Goal: Task Accomplishment & Management: Use online tool/utility

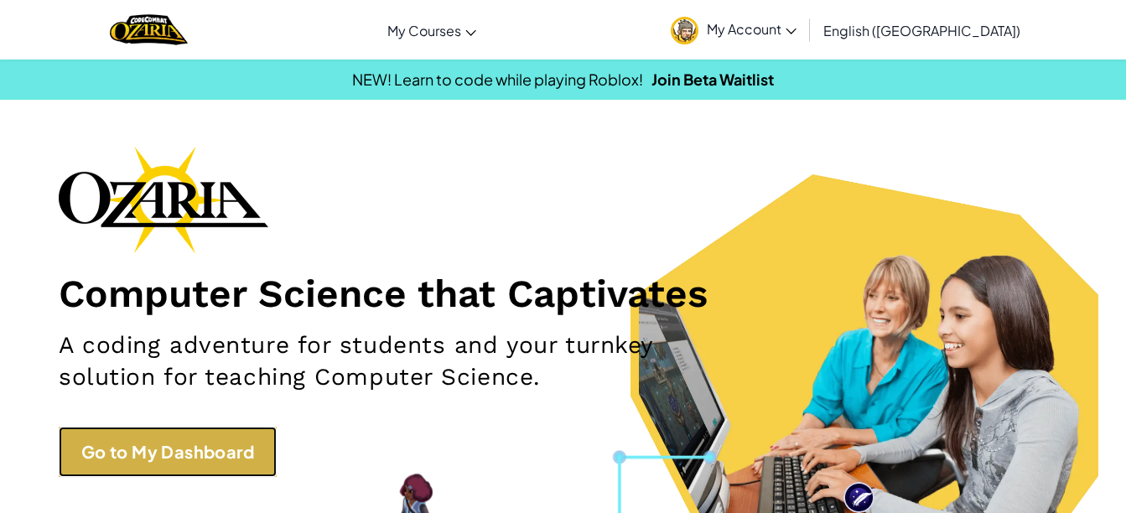
click at [198, 470] on link "Go to My Dashboard" at bounding box center [168, 452] width 218 height 50
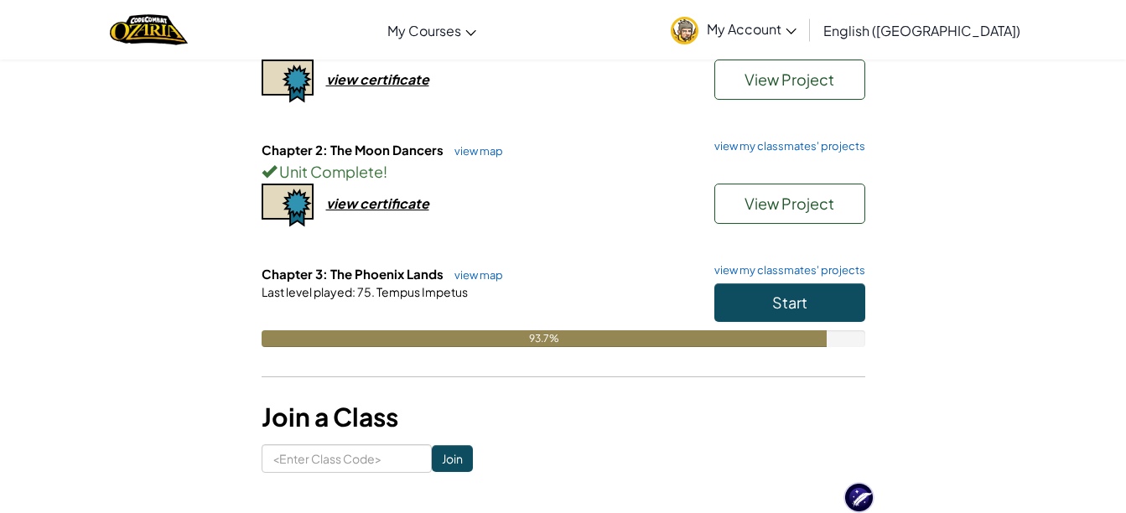
scroll to position [570, 0]
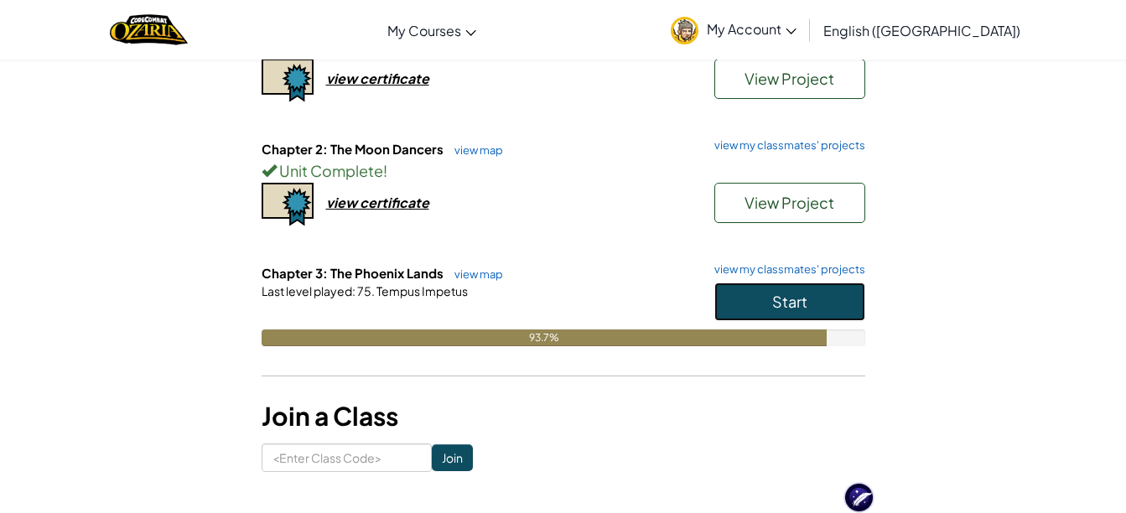
click at [778, 300] on span "Start" at bounding box center [789, 301] width 35 height 19
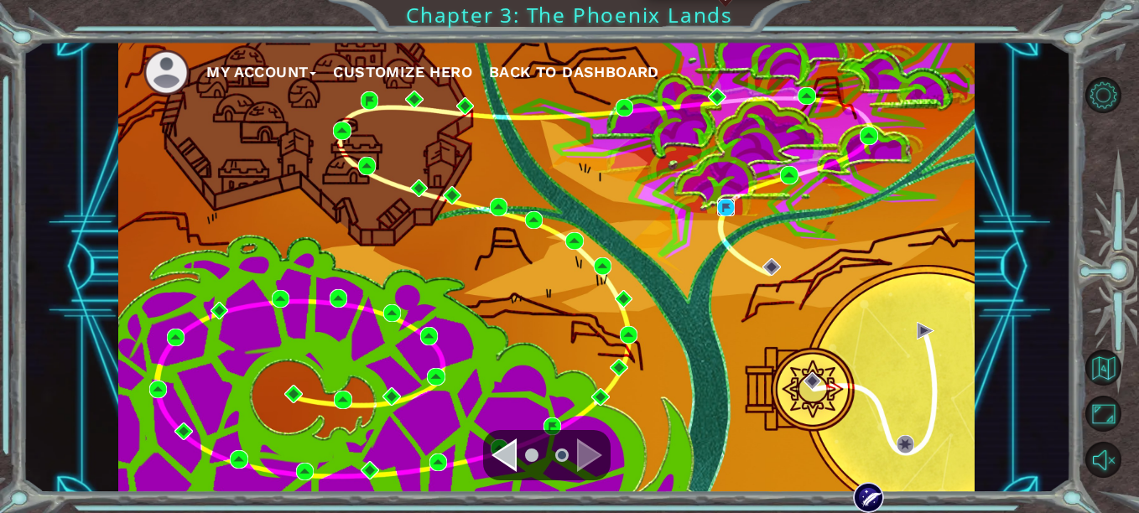
click at [720, 203] on img at bounding box center [726, 208] width 18 height 18
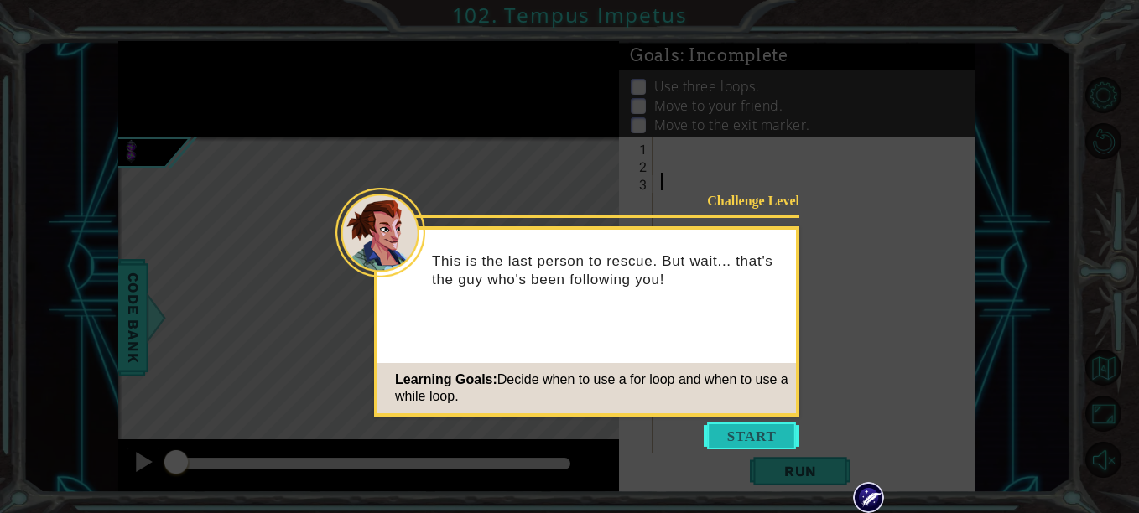
click at [756, 443] on button "Start" at bounding box center [752, 436] width 96 height 27
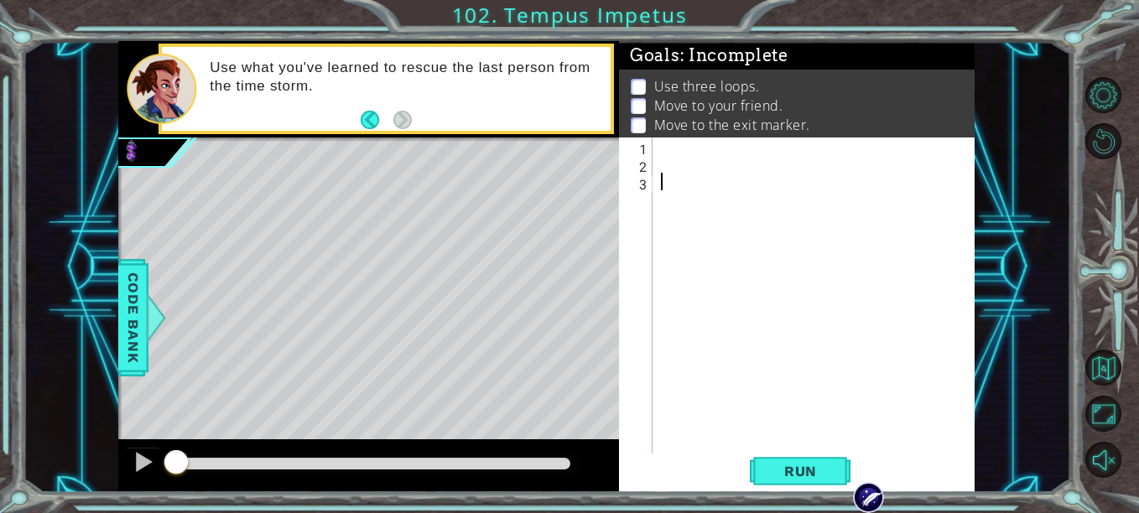
click at [665, 147] on div at bounding box center [818, 314] width 322 height 352
paste textarea "var myFriend = hero.findNearestFriend();"
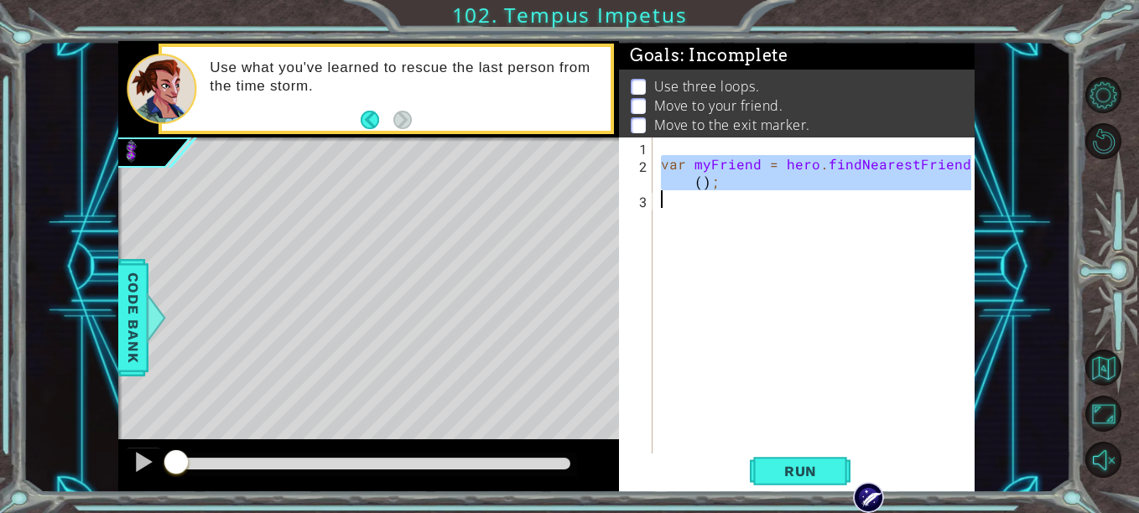
drag, startPoint x: 657, startPoint y: 162, endPoint x: 813, endPoint y: 198, distance: 159.3
click at [813, 198] on div "var myFriend = hero . findNearestFriend ( ) ;" at bounding box center [818, 314] width 322 height 352
type textarea "var myFriend = hero.findNearestFriend();"
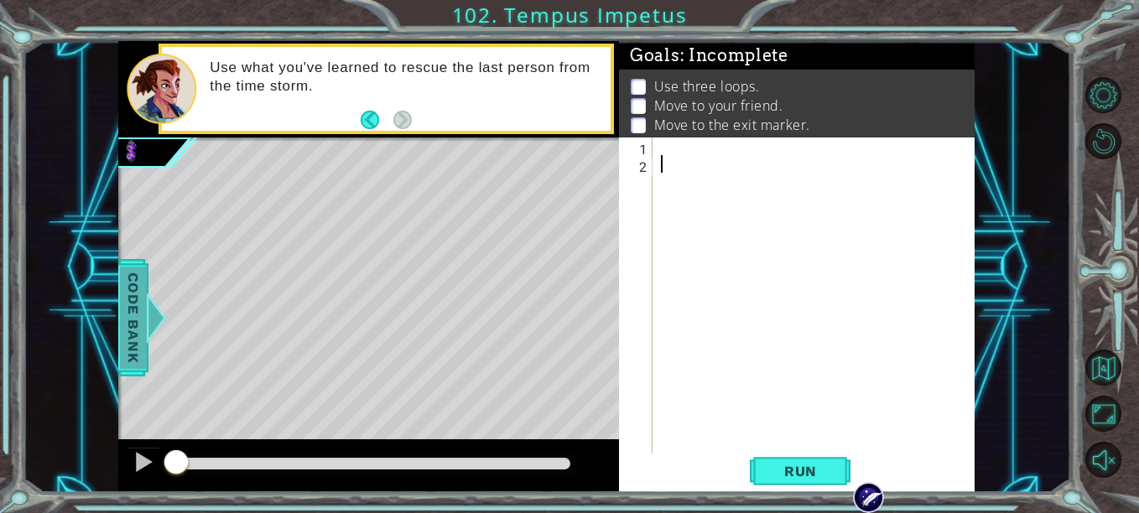
click at [159, 339] on div at bounding box center [156, 318] width 21 height 50
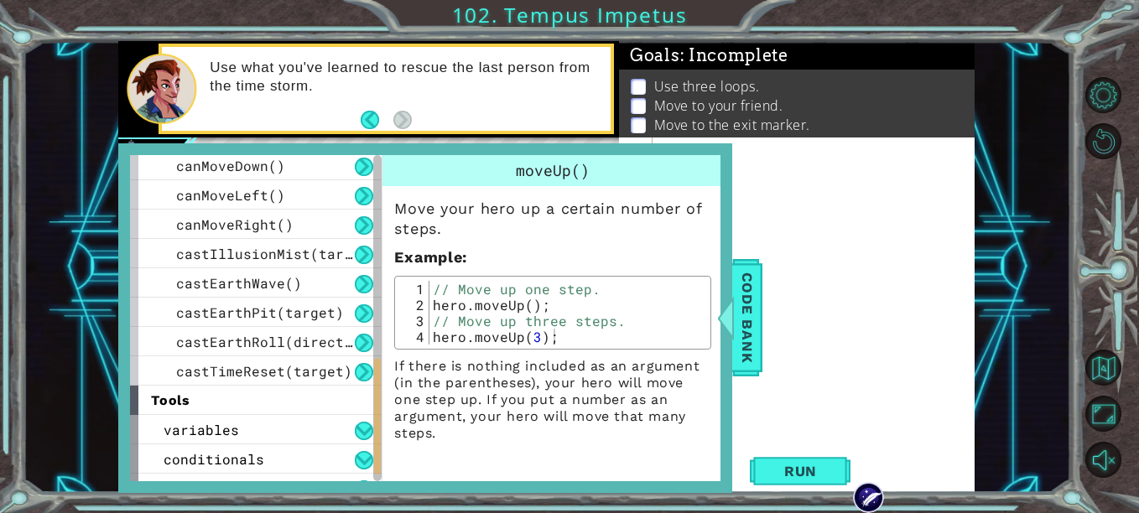
scroll to position [642, 0]
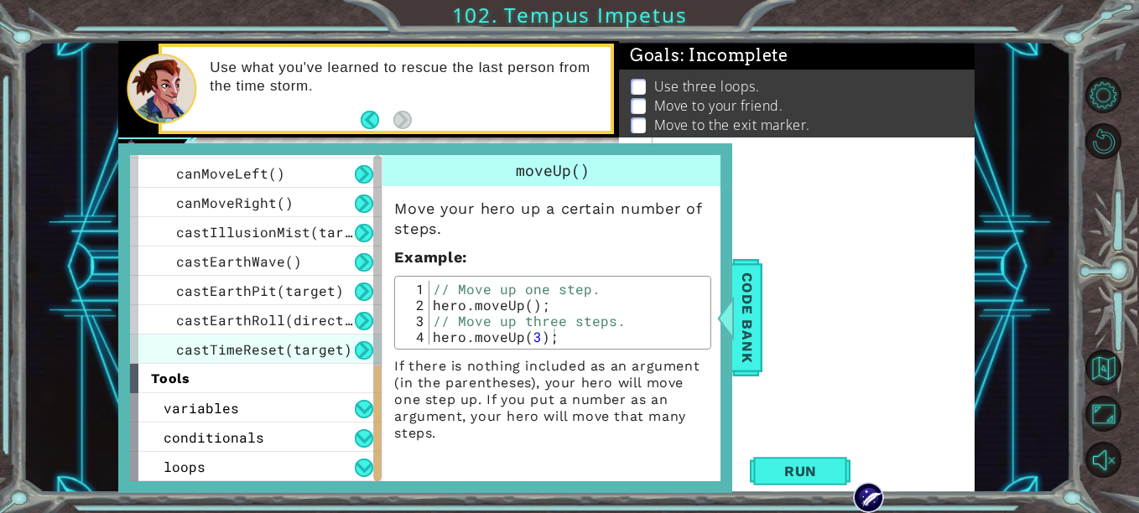
click at [276, 340] on span "castTimeReset(target)" at bounding box center [264, 349] width 176 height 18
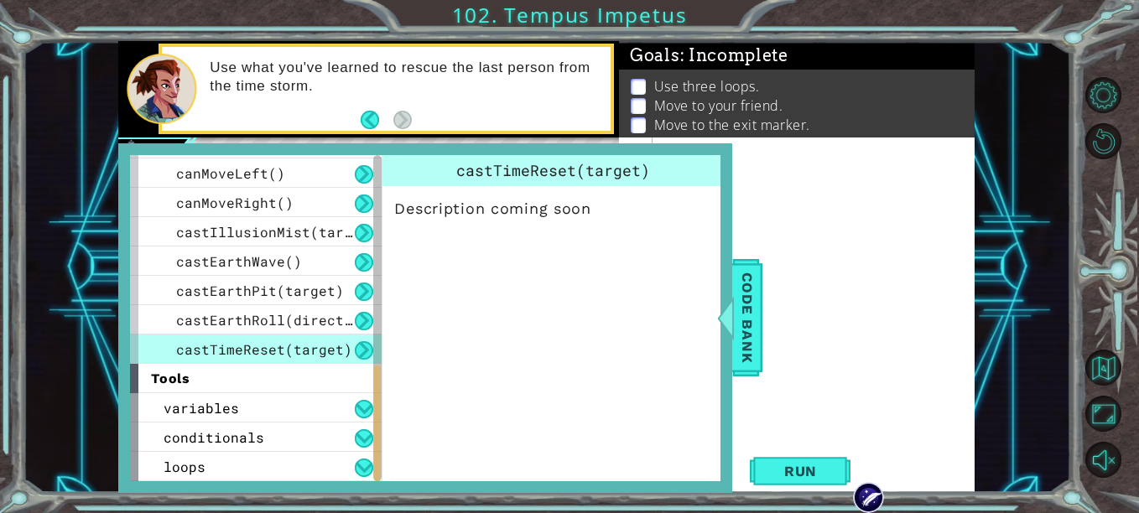
click at [364, 345] on button at bounding box center [364, 350] width 18 height 18
click at [362, 312] on button at bounding box center [364, 321] width 18 height 18
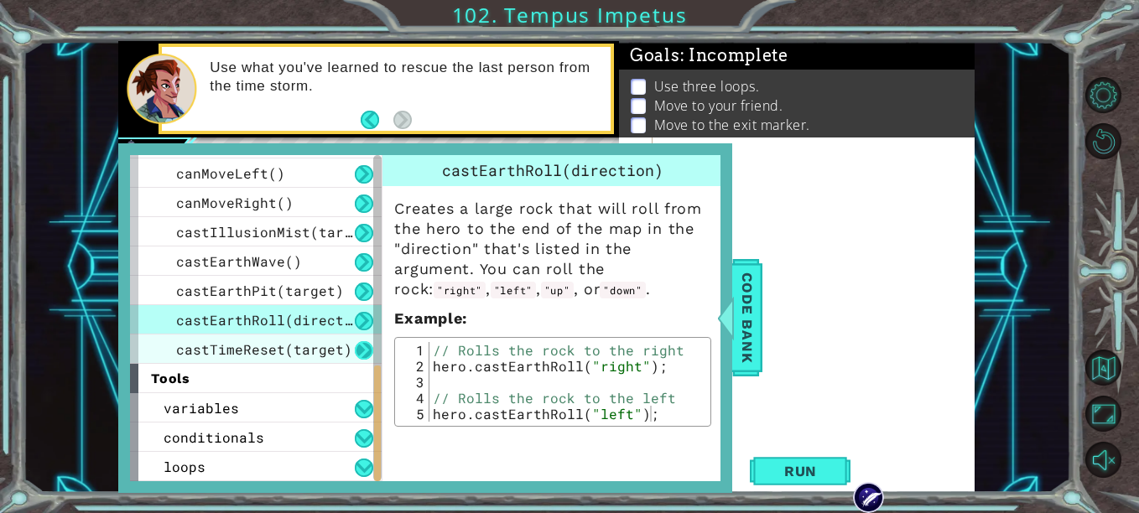
click at [368, 342] on button at bounding box center [364, 350] width 18 height 18
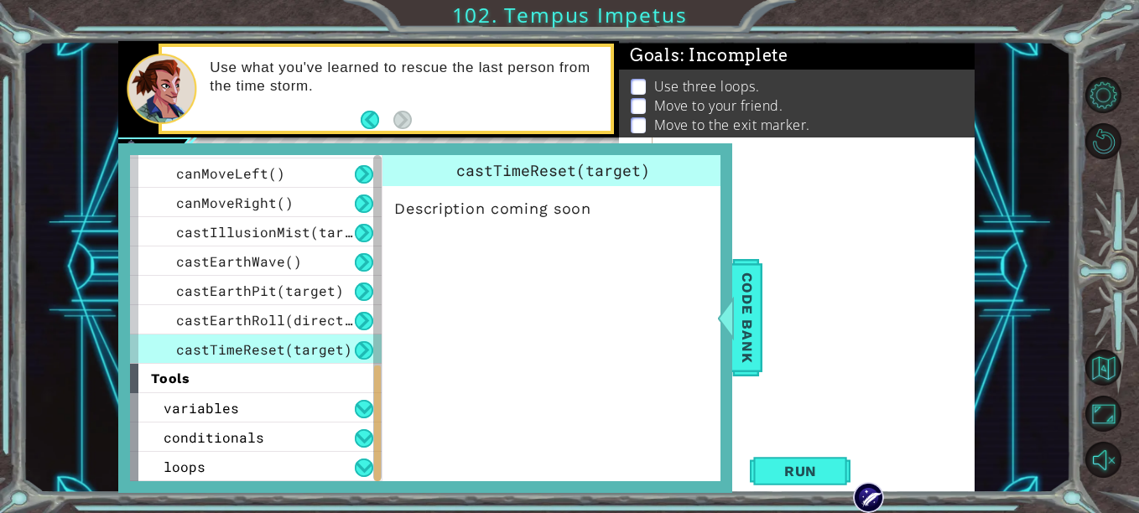
drag, startPoint x: 458, startPoint y: 164, endPoint x: 470, endPoint y: 158, distance: 13.5
click at [470, 158] on div "castTimeReset(target)" at bounding box center [552, 170] width 340 height 31
click at [749, 323] on span "Code Bank" at bounding box center [747, 318] width 27 height 102
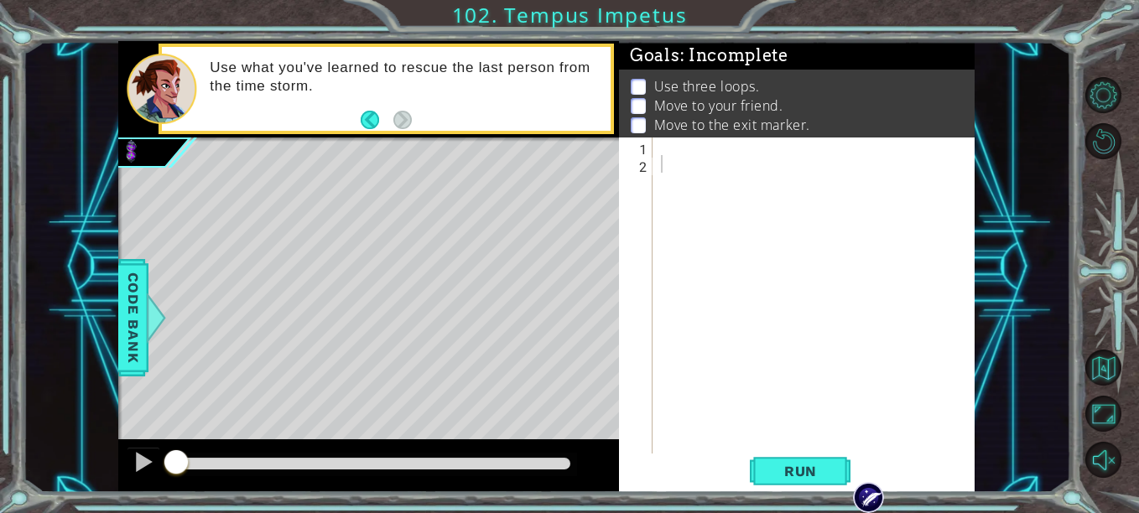
click at [702, 153] on div at bounding box center [818, 314] width 322 height 352
type textarea "l"
type textarea "f"
click at [132, 309] on span "Code Bank" at bounding box center [133, 318] width 27 height 102
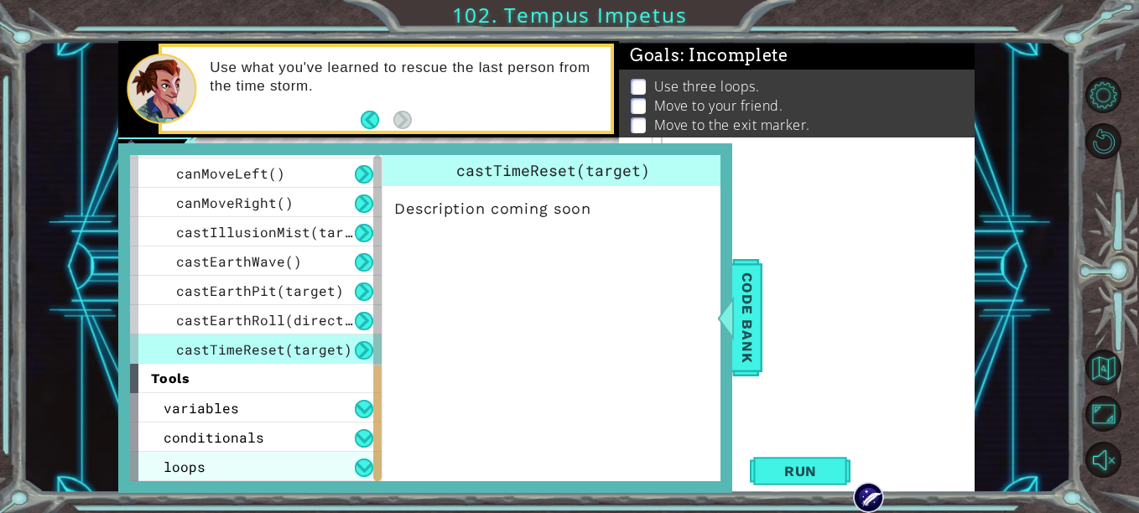
click at [306, 460] on div "loops" at bounding box center [256, 466] width 252 height 29
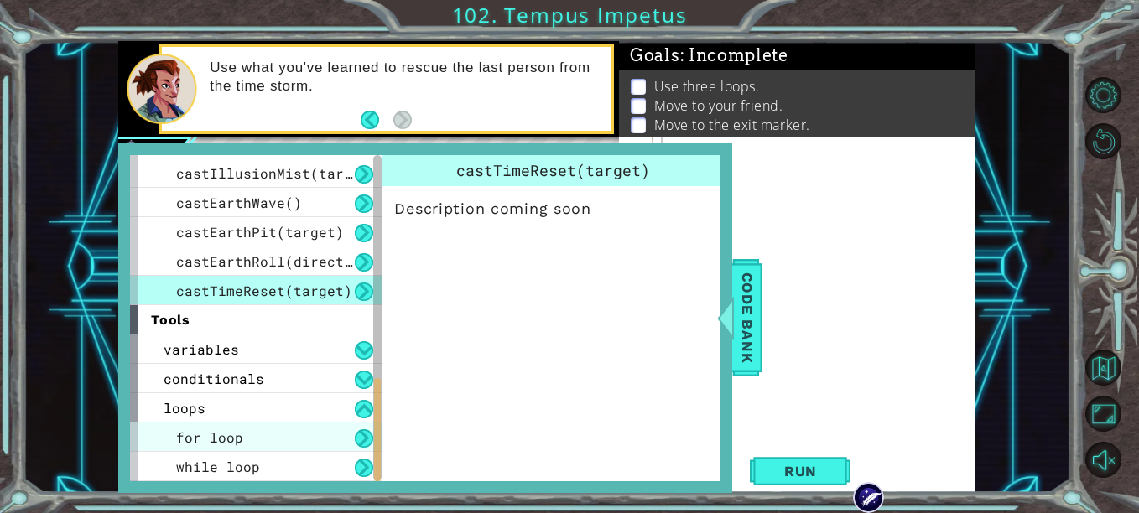
click at [337, 434] on div "for loop" at bounding box center [256, 437] width 252 height 29
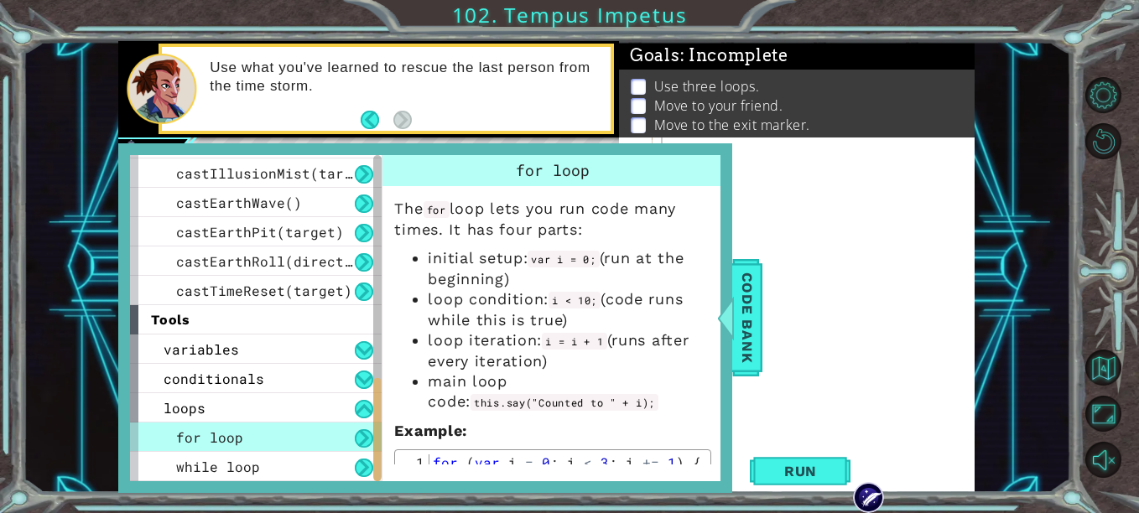
scroll to position [67, 0]
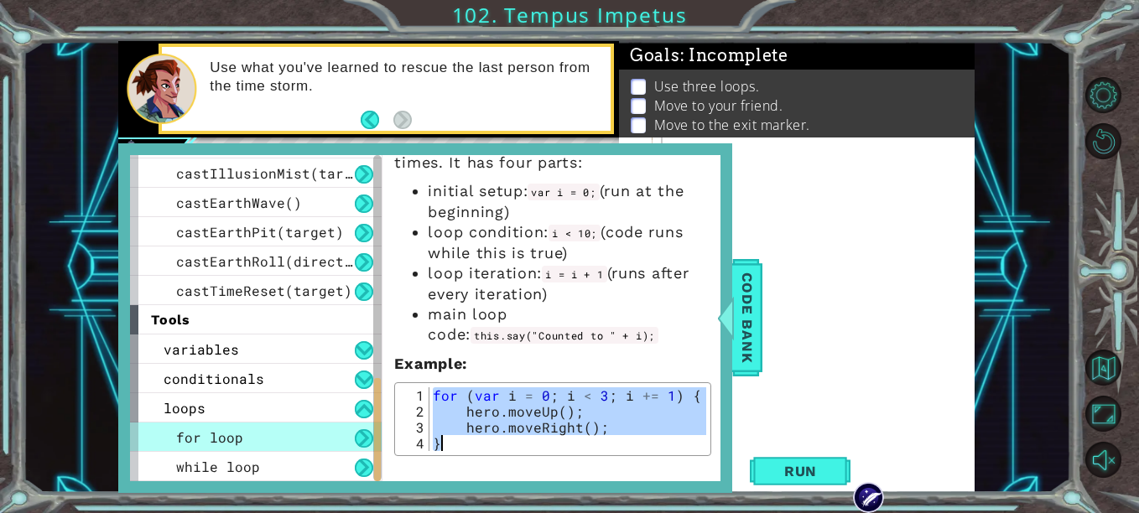
drag, startPoint x: 430, startPoint y: 392, endPoint x: 567, endPoint y: 458, distance: 151.9
click at [567, 458] on div "for loop The for loop lets you run code many times. It has four parts: initial …" at bounding box center [552, 309] width 340 height 309
drag, startPoint x: 567, startPoint y: 458, endPoint x: 524, endPoint y: 432, distance: 50.0
click at [524, 432] on div "for ( var i = 0 ; i < 3 ; i += 1 ) { hero . moveUp ( ) ; hero . moveRight ( ) ;…" at bounding box center [567, 419] width 277 height 64
drag, startPoint x: 438, startPoint y: 395, endPoint x: 538, endPoint y: 448, distance: 113.7
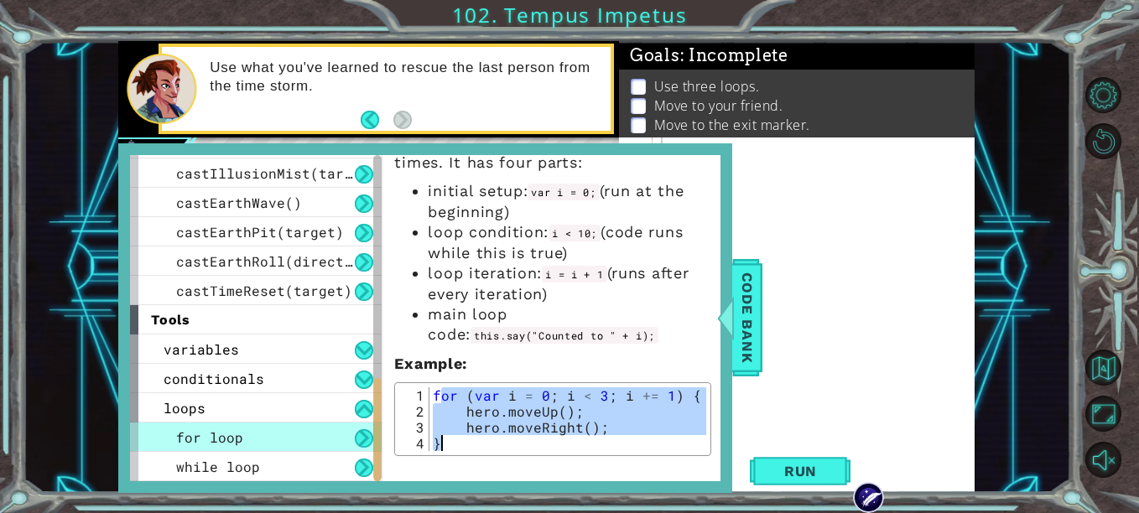
click at [538, 448] on div "for ( var i = 0 ; i < 3 ; i += 1 ) { hero . moveUp ( ) ; hero . moveRight ( ) ;…" at bounding box center [567, 435] width 277 height 96
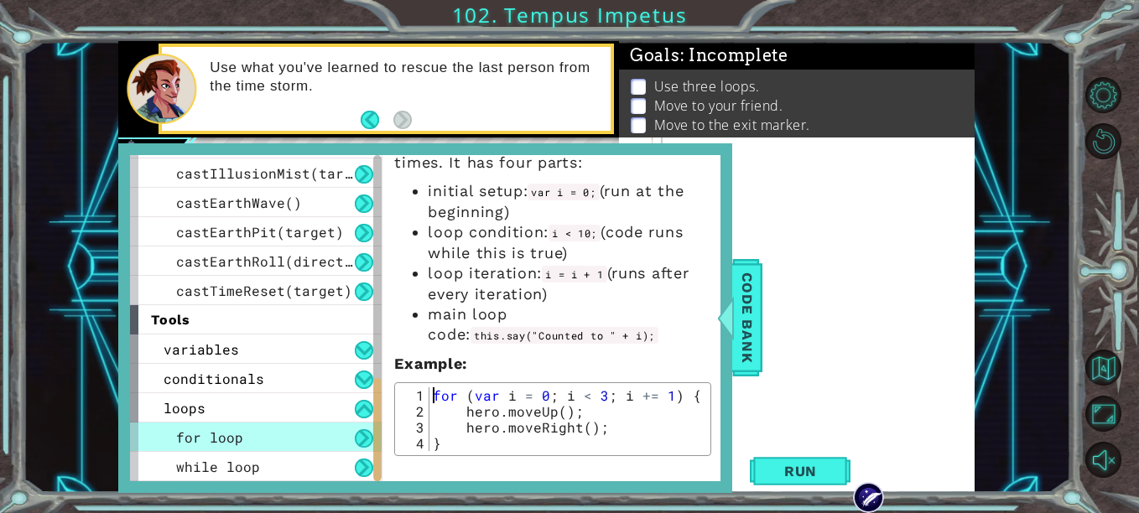
drag, startPoint x: 538, startPoint y: 448, endPoint x: 429, endPoint y: 391, distance: 123.0
click at [429, 391] on div "for ( var i = 0 ; i < 3 ; i += 1 ) { hero . moveUp ( ) ; hero . moveRight ( ) ;…" at bounding box center [567, 435] width 277 height 96
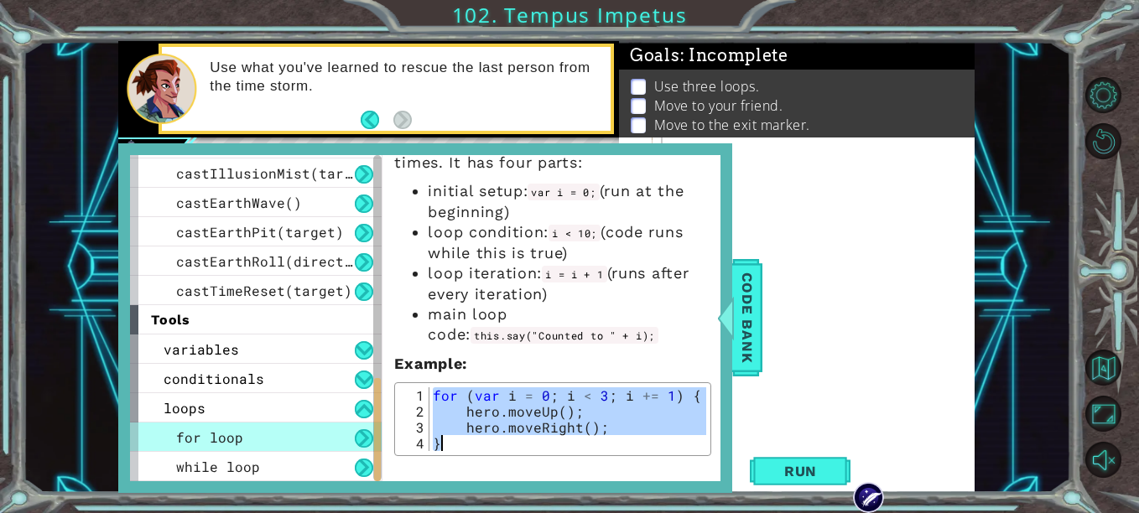
drag, startPoint x: 429, startPoint y: 391, endPoint x: 505, endPoint y: 450, distance: 96.1
click at [505, 450] on div "for ( var i = 0 ; i < 3 ; i += 1 ) { hero . moveUp ( ) ; hero . moveRight ( ) ;…" at bounding box center [567, 435] width 277 height 96
type textarea "hero.moveRight(); }"
click at [745, 335] on span "Code Bank" at bounding box center [747, 318] width 27 height 102
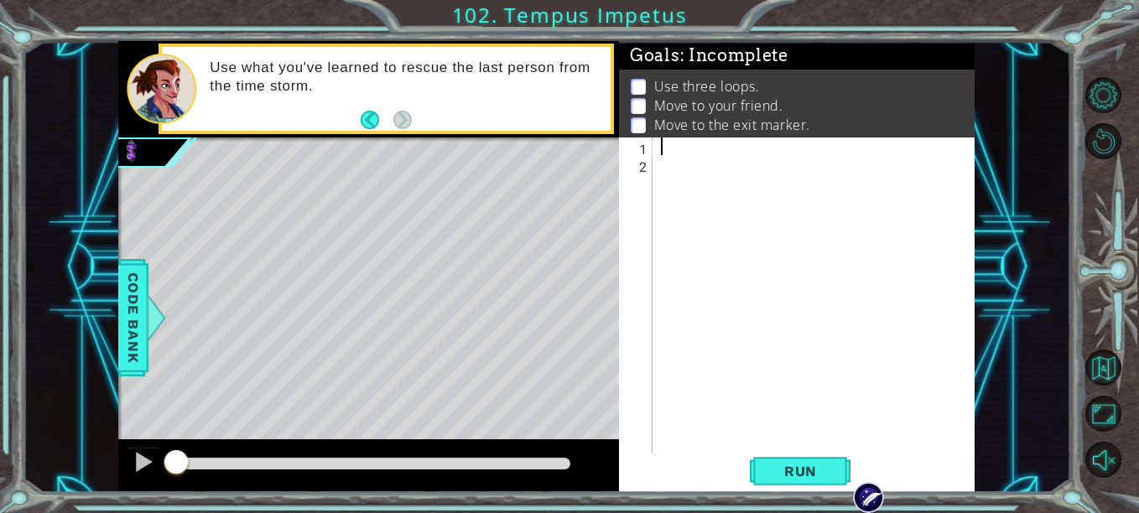
drag, startPoint x: 696, startPoint y: 182, endPoint x: 677, endPoint y: 144, distance: 42.4
click at [677, 144] on div at bounding box center [818, 314] width 322 height 352
paste textarea "}"
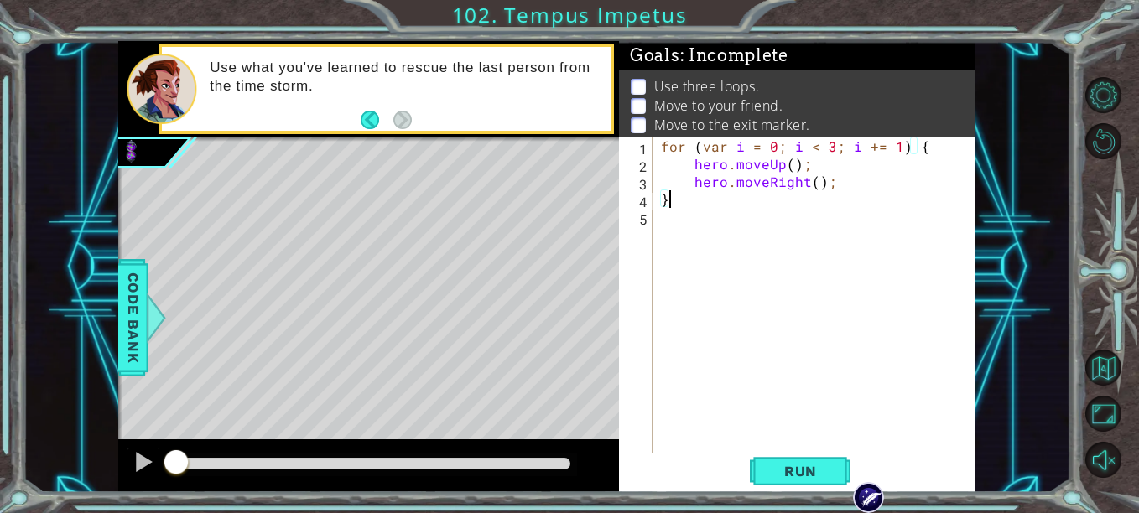
click at [777, 164] on div "for ( var i = 0 ; i < 3 ; i += 1 ) { hero . moveUp ( ) ; hero . moveRight ( ) ;…" at bounding box center [818, 314] width 322 height 352
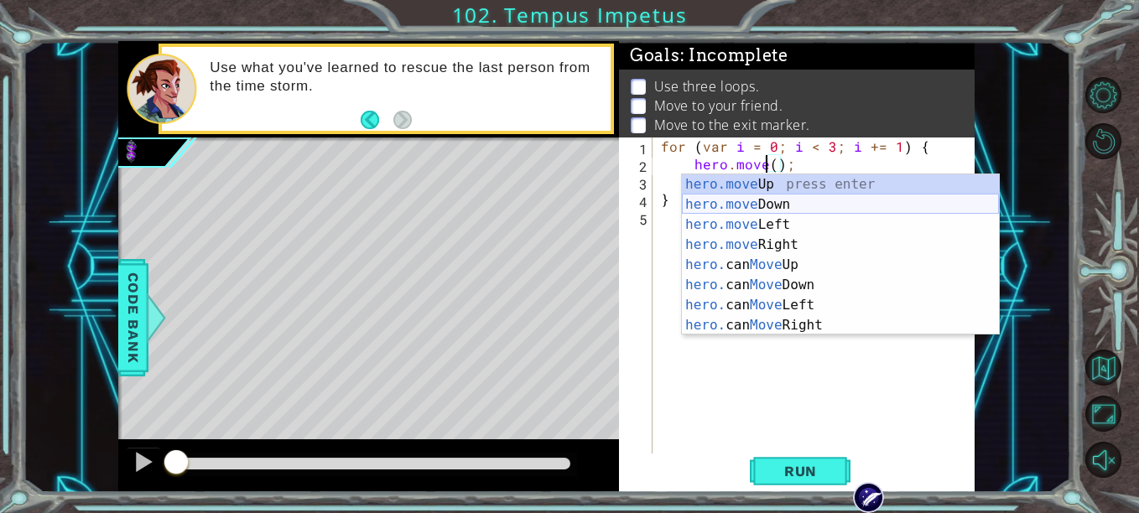
click at [808, 200] on div "hero.move Up press enter hero.move Down press enter hero.move Left press enter …" at bounding box center [840, 274] width 317 height 201
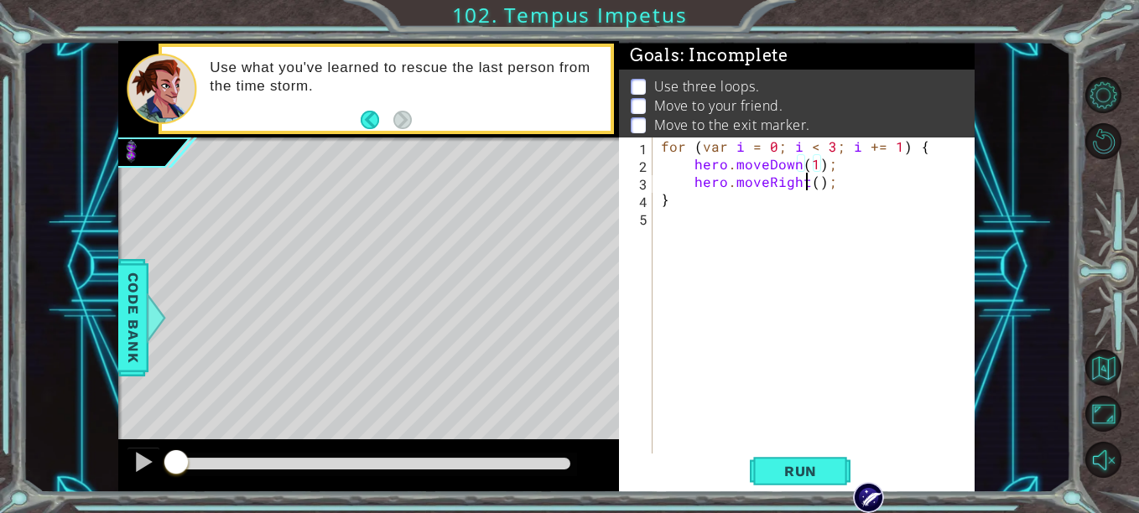
click at [803, 179] on div "for ( var i = 0 ; i < 3 ; i += 1 ) { hero . moveDown ( 1 ) ; hero . moveRight (…" at bounding box center [818, 314] width 322 height 352
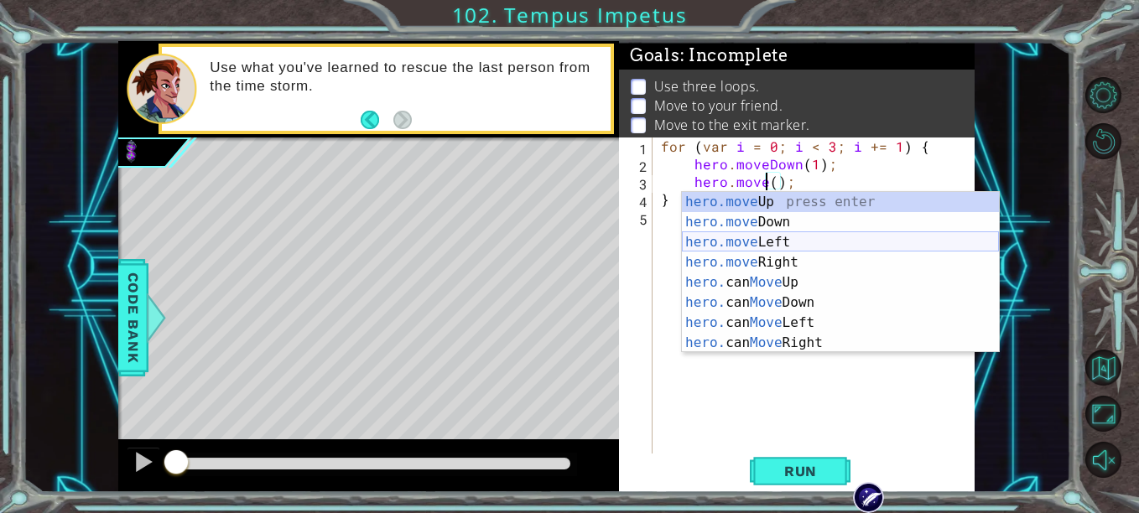
click at [803, 242] on div "hero.move Up press enter hero.move Down press enter hero.move Left press enter …" at bounding box center [840, 292] width 317 height 201
type textarea "hero.moveLeft(1);"
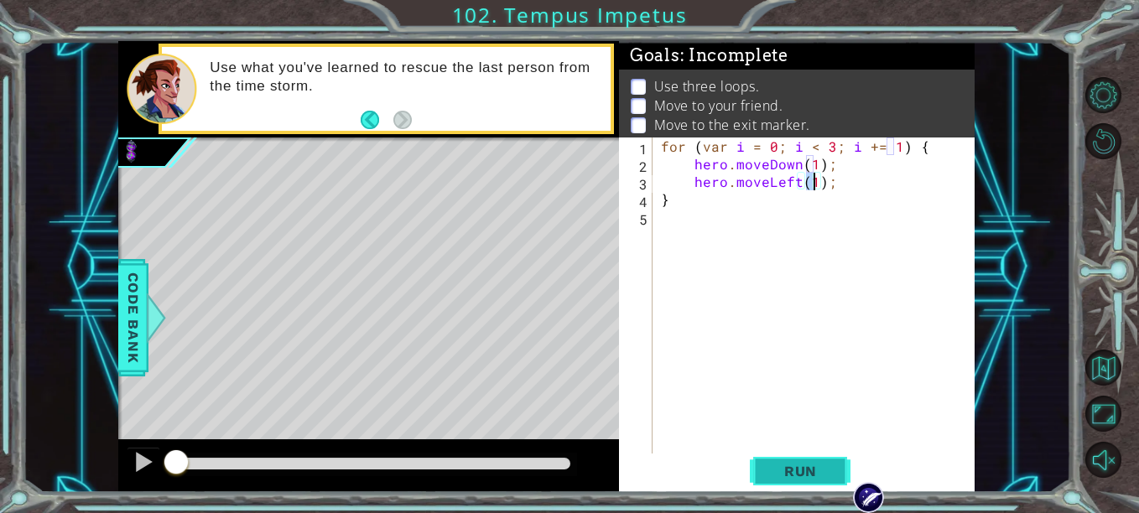
click at [789, 484] on button "Run" at bounding box center [800, 471] width 101 height 35
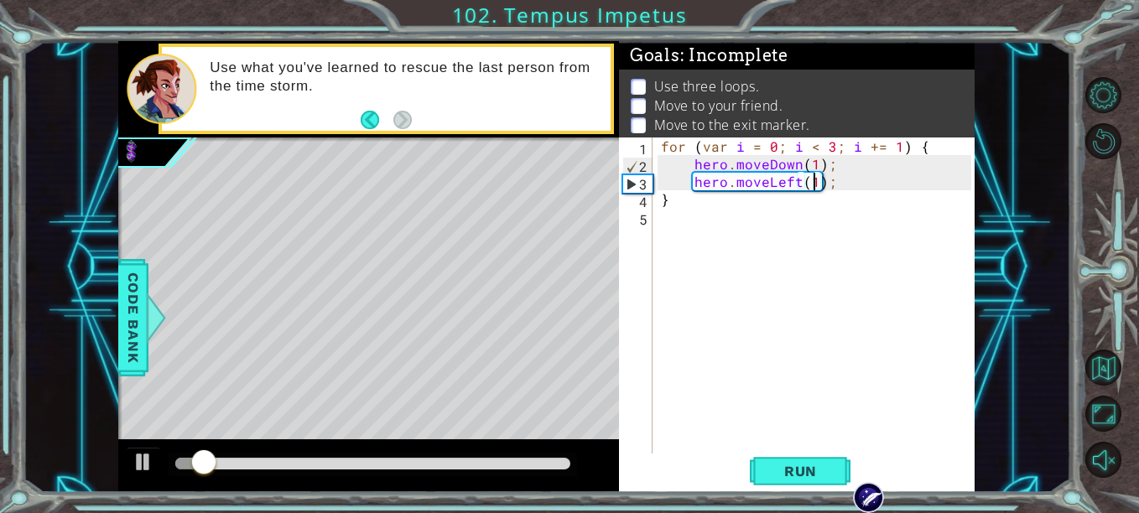
click at [762, 269] on div "for ( var i = 0 ; i < 3 ; i += 1 ) { hero . moveDown ( 1 ) ; hero . moveLeft ( …" at bounding box center [818, 314] width 322 height 352
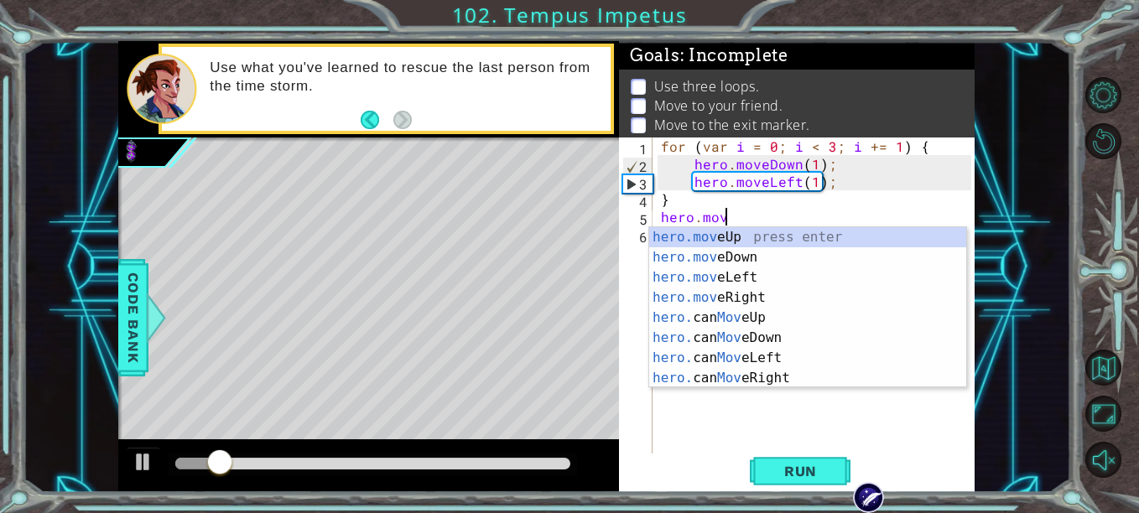
scroll to position [0, 3]
click at [766, 260] on div "hero.mov eUp press enter hero.mov eDown press enter hero.mov eLeft press enter …" at bounding box center [807, 327] width 317 height 201
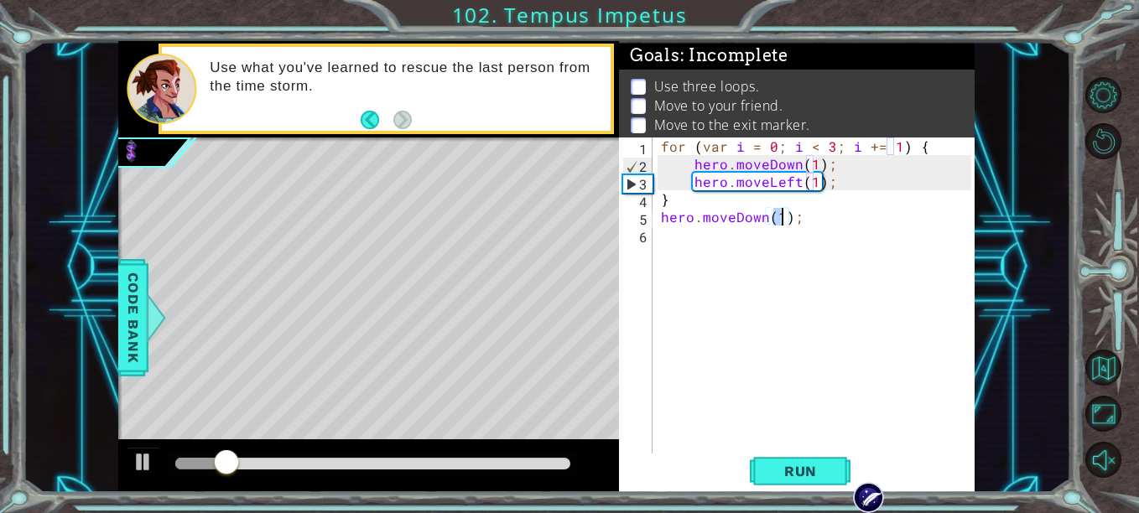
click at [720, 251] on div "for ( var i = 0 ; i < 3 ; i += 1 ) { hero . moveDown ( 1 ) ; hero . moveLeft ( …" at bounding box center [818, 314] width 322 height 352
type textarea "hero.moveLeft(1); }"
click at [720, 251] on div "for ( var i = 0 ; i < 3 ; i += 1 ) { hero . moveDown ( 1 ) ; hero . moveLeft ( …" at bounding box center [818, 314] width 322 height 352
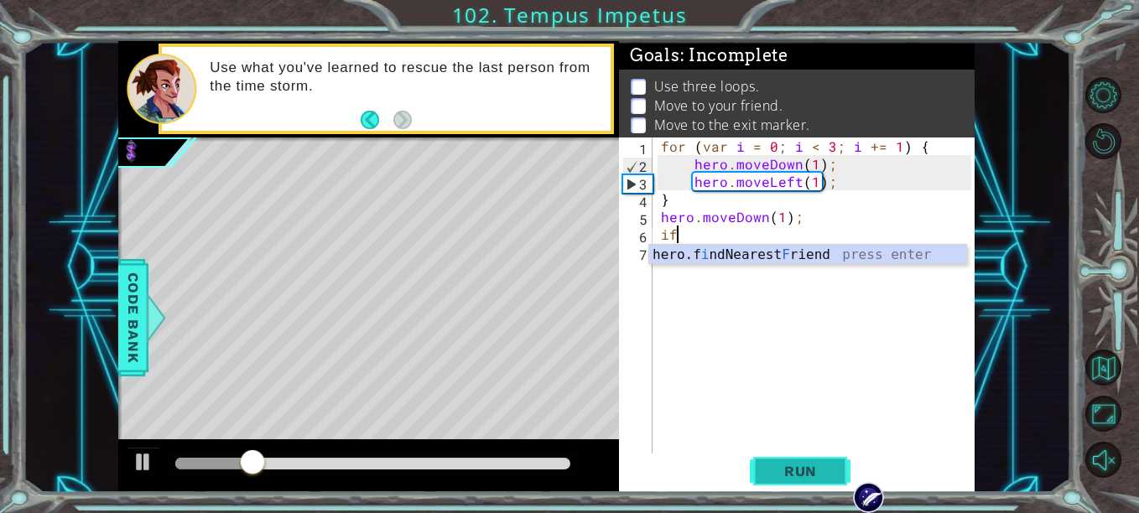
type textarea "i"
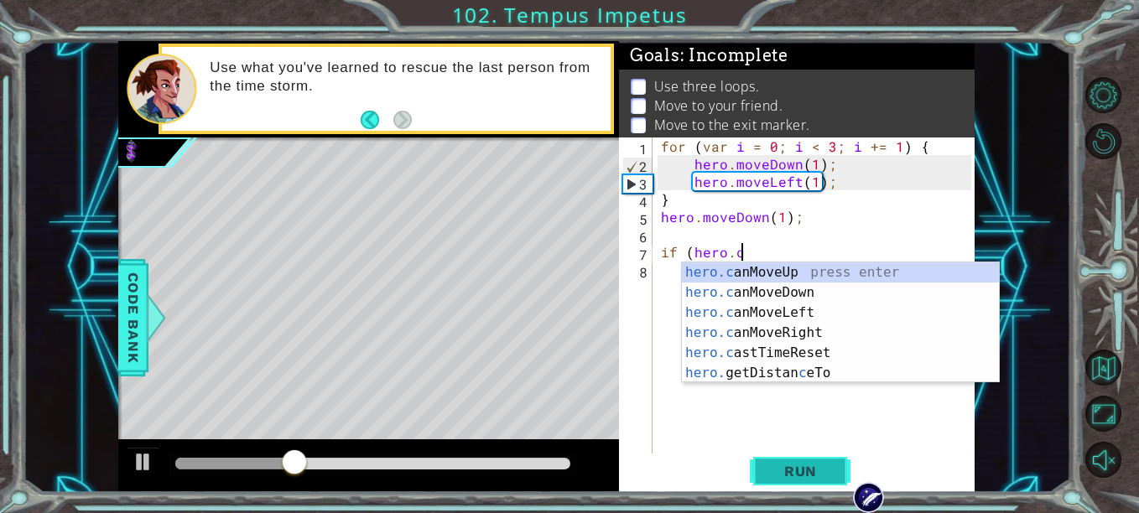
scroll to position [0, 5]
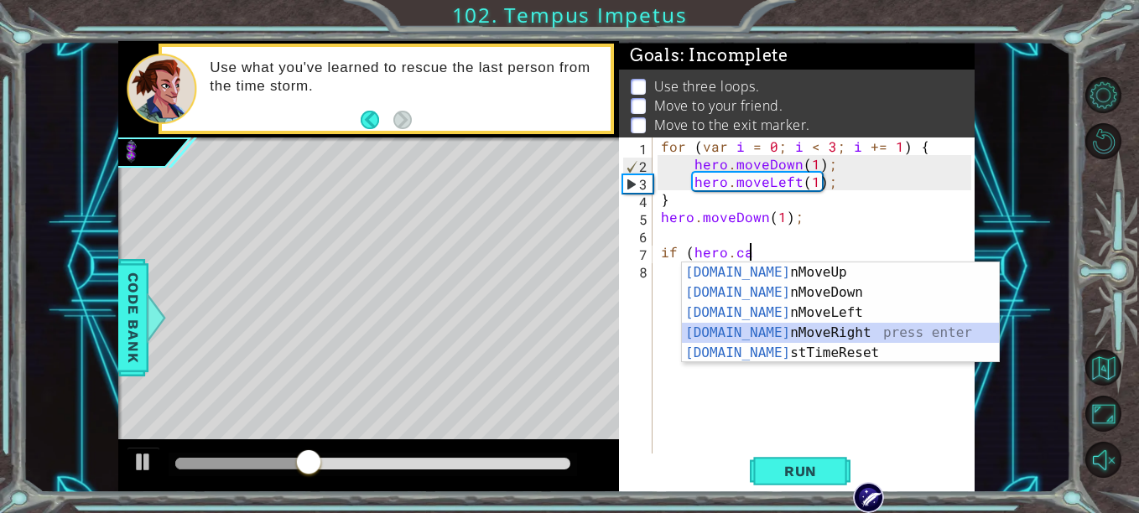
click at [839, 330] on div "[DOMAIN_NAME] nMoveUp press enter [DOMAIN_NAME] nMoveDown press enter [DOMAIN_N…" at bounding box center [840, 332] width 317 height 141
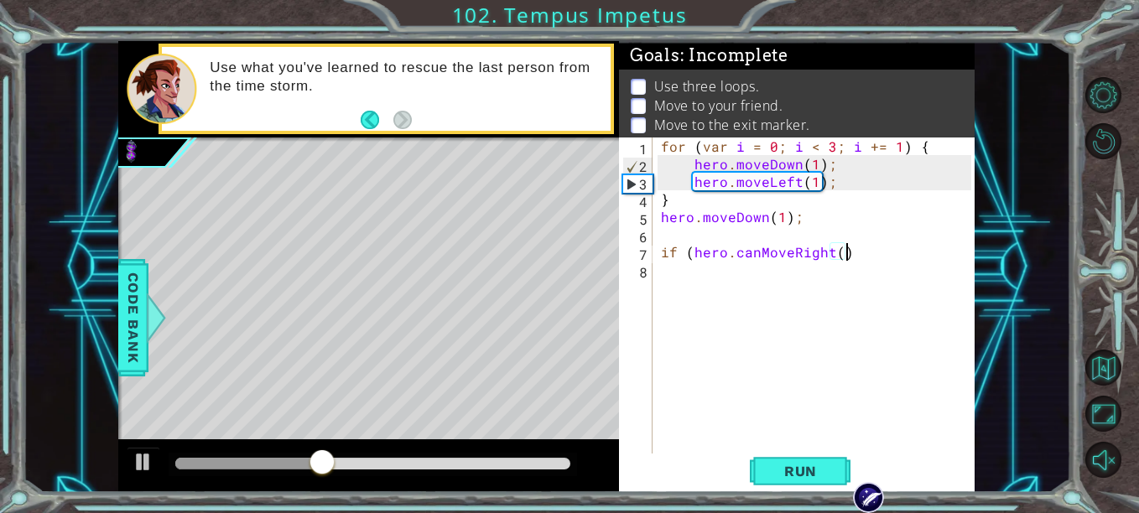
type textarea "if (hero.canMoveRight())"
type textarea "if (hero.canMoveRight()){"
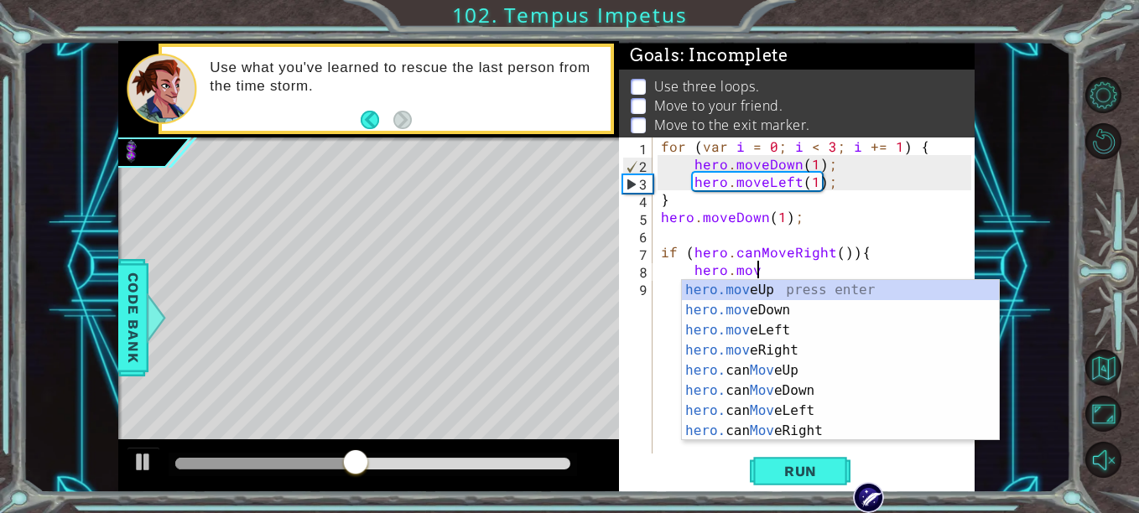
scroll to position [0, 6]
click at [823, 356] on div "hero.move Up press enter hero.move Down press enter hero.move Left press enter …" at bounding box center [840, 380] width 317 height 201
type textarea "hero.moveRight(1);"
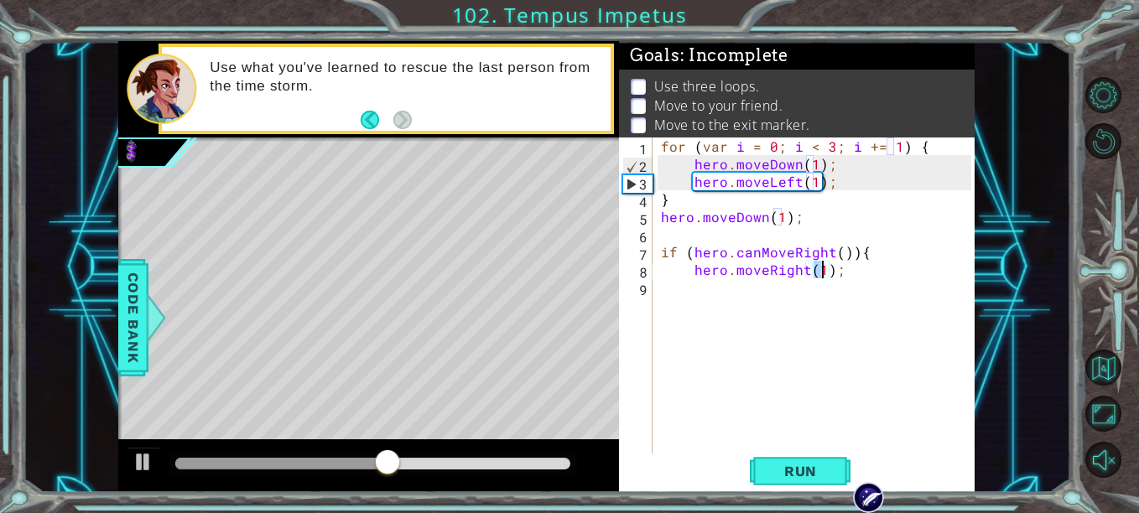
click at [814, 291] on div "for ( var i = 0 ; i < 3 ; i += 1 ) { hero . moveDown ( 1 ) ; hero . moveLeft ( …" at bounding box center [818, 314] width 322 height 352
type textarea "}"
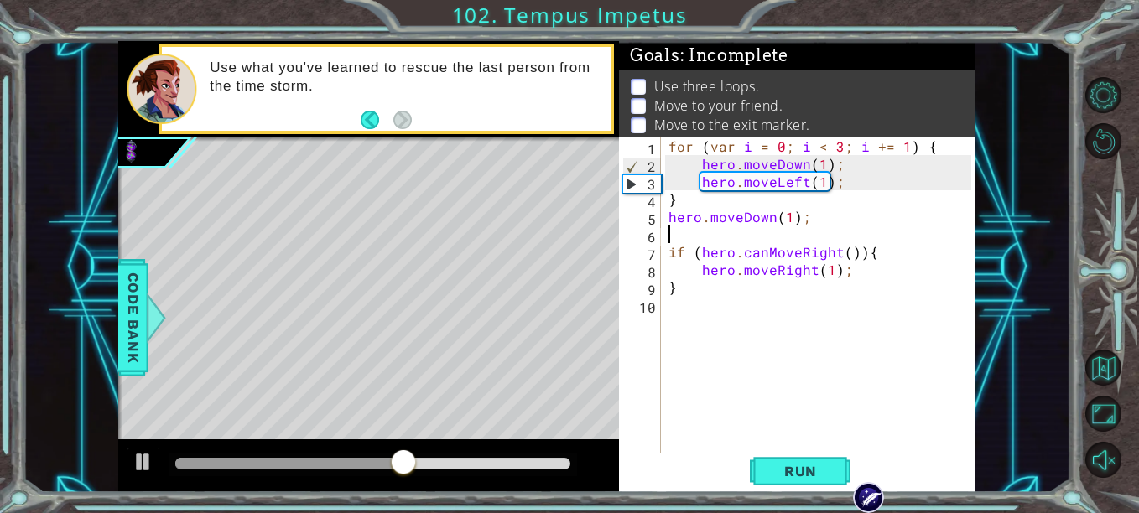
click at [833, 242] on div "for ( var i = 0 ; i < 3 ; i += 1 ) { hero . moveDown ( 1 ) ; hero . moveLeft ( …" at bounding box center [822, 314] width 314 height 352
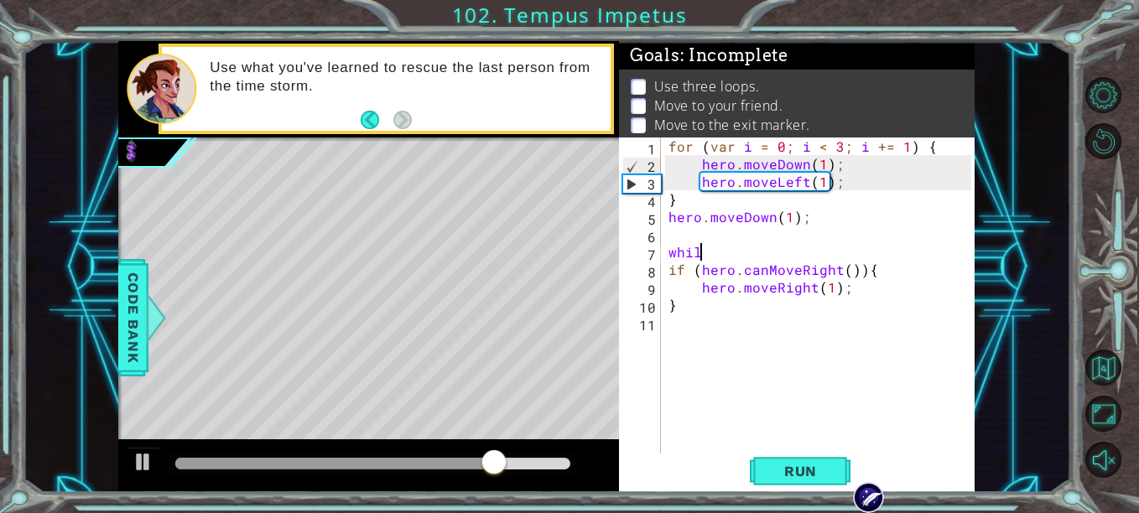
scroll to position [0, 1]
type textarea "w"
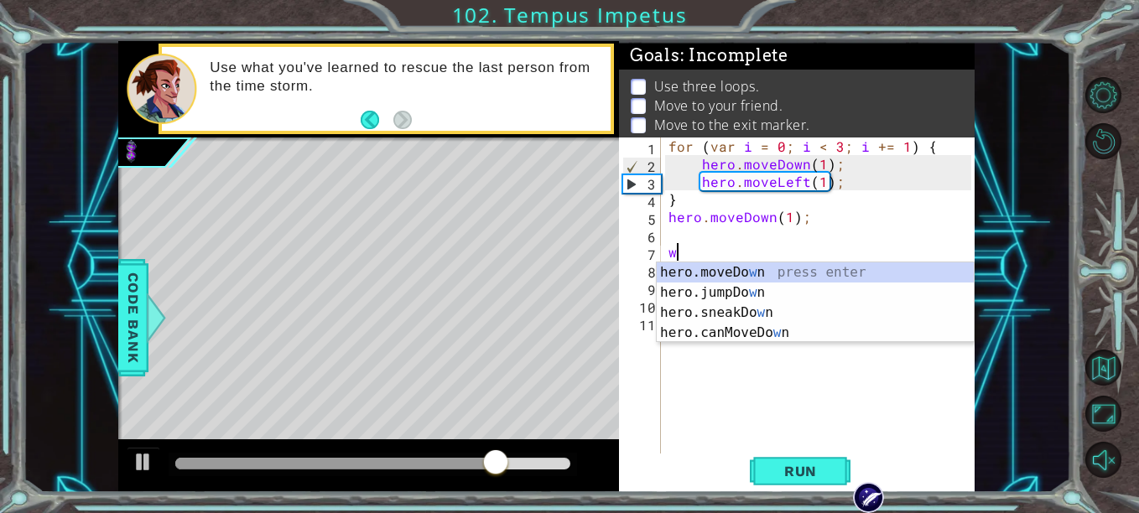
scroll to position [0, 0]
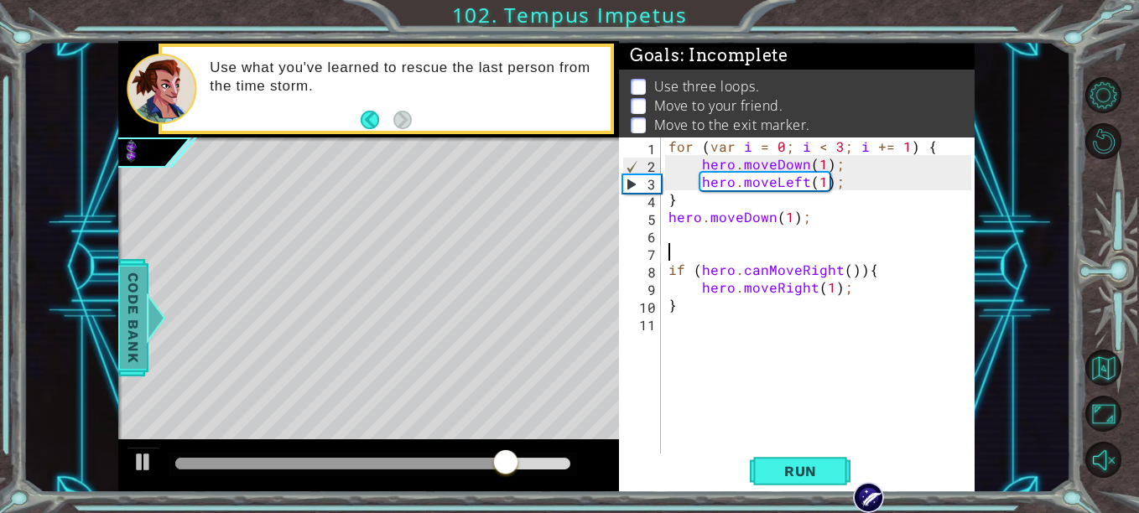
click at [127, 328] on span "Code Bank" at bounding box center [133, 318] width 27 height 102
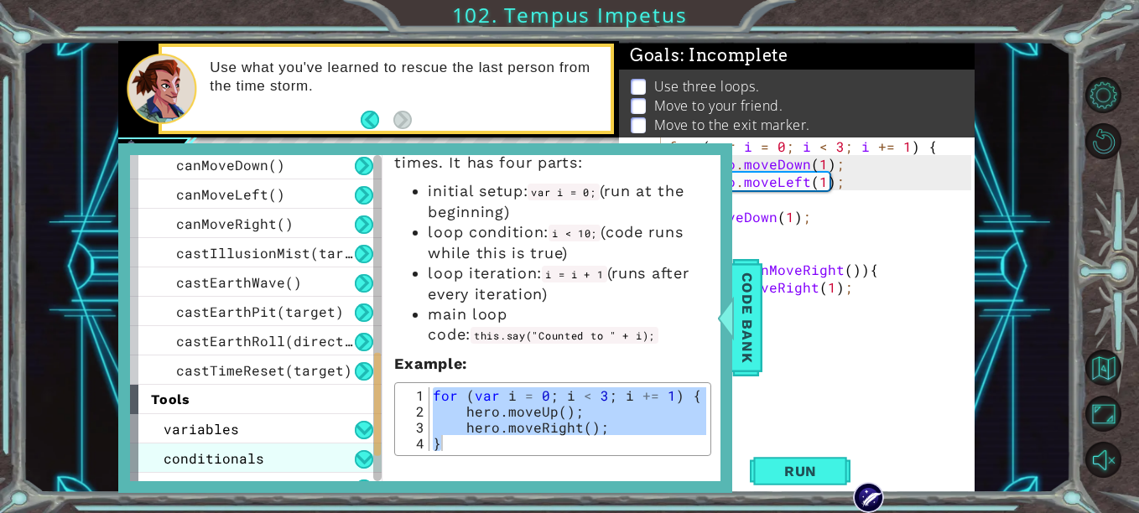
scroll to position [701, 0]
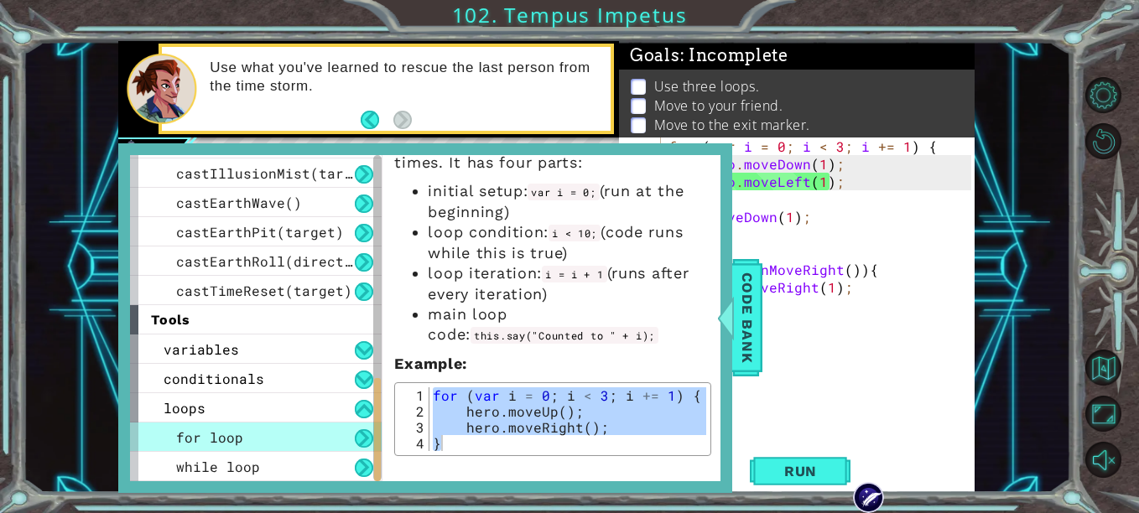
click at [766, 340] on div "for ( var i = 0 ; i < 3 ; i += 1 ) { hero . moveDown ( 1 ) ; hero . moveLeft ( …" at bounding box center [822, 314] width 314 height 352
click at [752, 342] on span "Code Bank" at bounding box center [747, 318] width 27 height 102
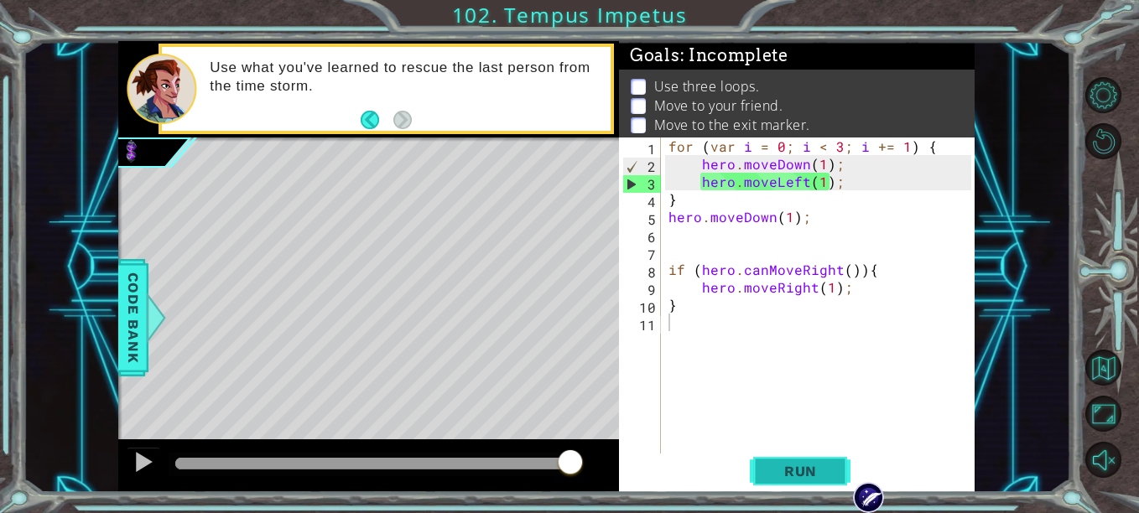
click at [814, 474] on span "Run" at bounding box center [800, 471] width 66 height 17
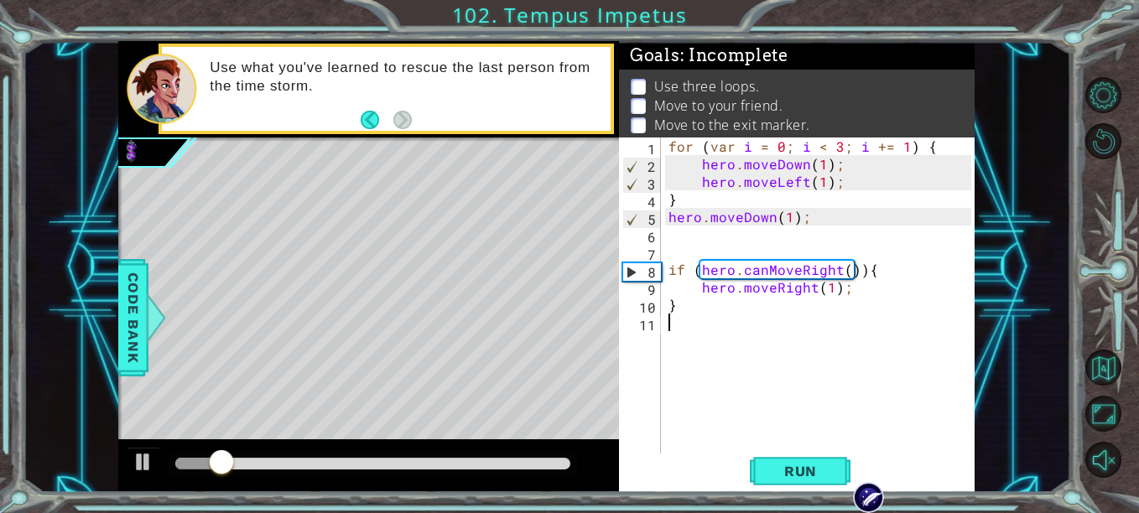
click at [708, 242] on div "for ( var i = 0 ; i < 3 ; i += 1 ) { hero . moveDown ( 1 ) ; hero . moveLeft ( …" at bounding box center [822, 314] width 314 height 352
click at [715, 253] on div "for ( var i = 0 ; i < 3 ; i += 1 ) { hero . moveDown ( 1 ) ; hero . moveLeft ( …" at bounding box center [822, 314] width 314 height 352
click at [138, 321] on span "Code Bank" at bounding box center [133, 318] width 27 height 102
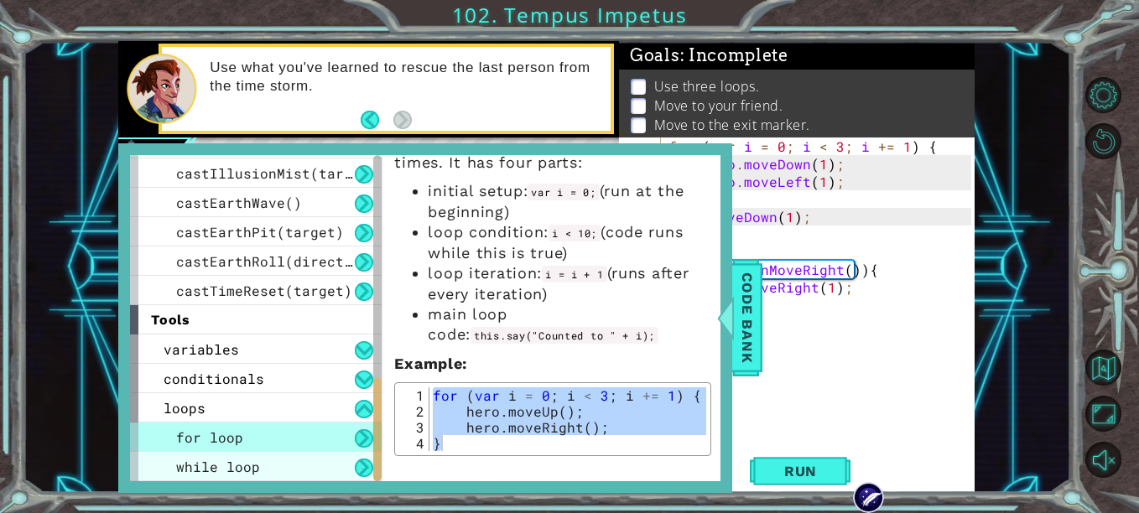
click at [257, 461] on span "while loop" at bounding box center [218, 467] width 84 height 18
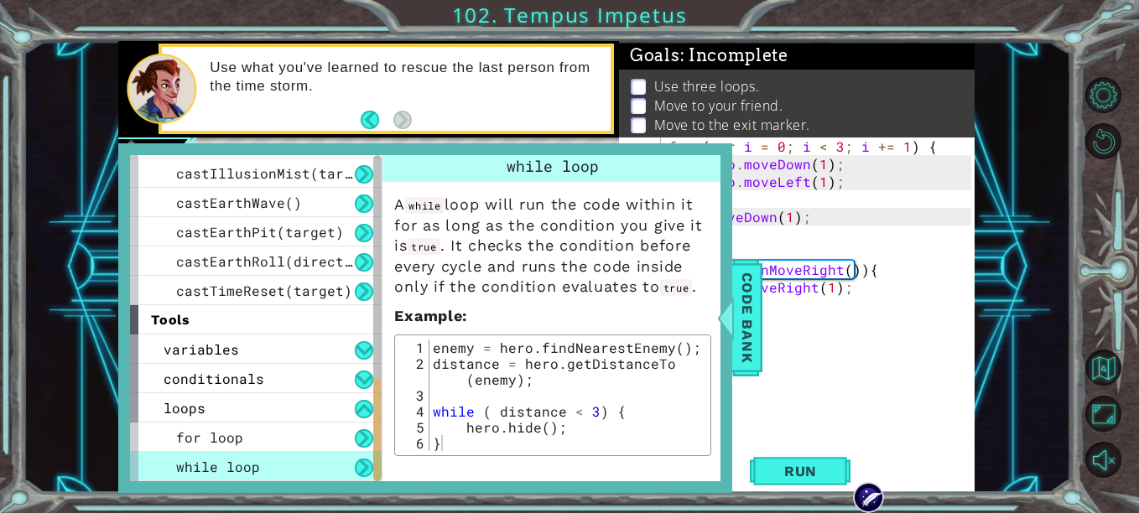
scroll to position [24, 0]
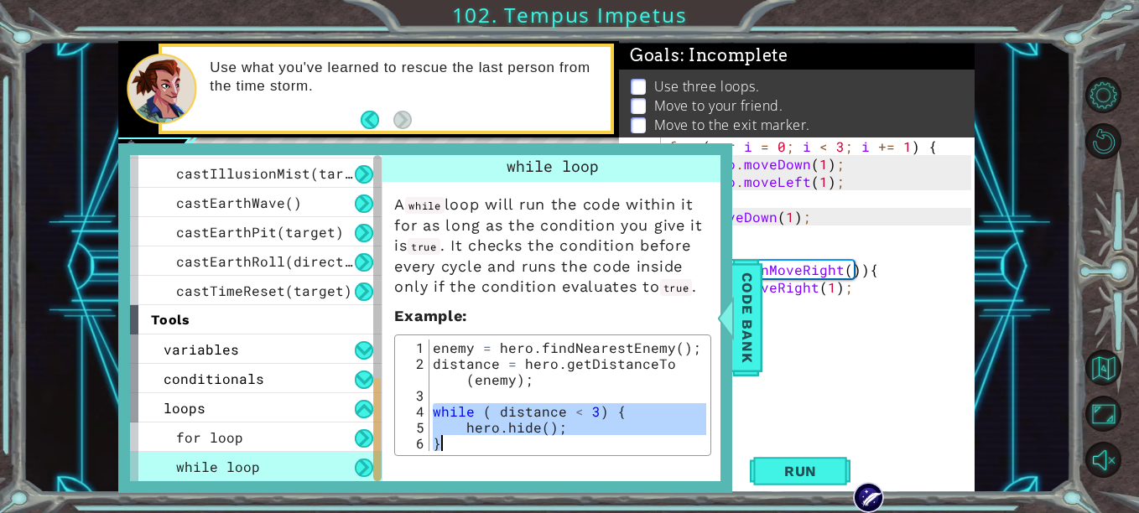
drag, startPoint x: 433, startPoint y: 413, endPoint x: 599, endPoint y: 444, distance: 169.1
click at [599, 444] on div "enemy = hero . findNearestEnemy ( ) ; distance = hero . getDistanceTo ( enemy )…" at bounding box center [567, 411] width 277 height 143
type textarea "hero.hide(); }"
click at [757, 345] on span "Code Bank" at bounding box center [747, 318] width 27 height 102
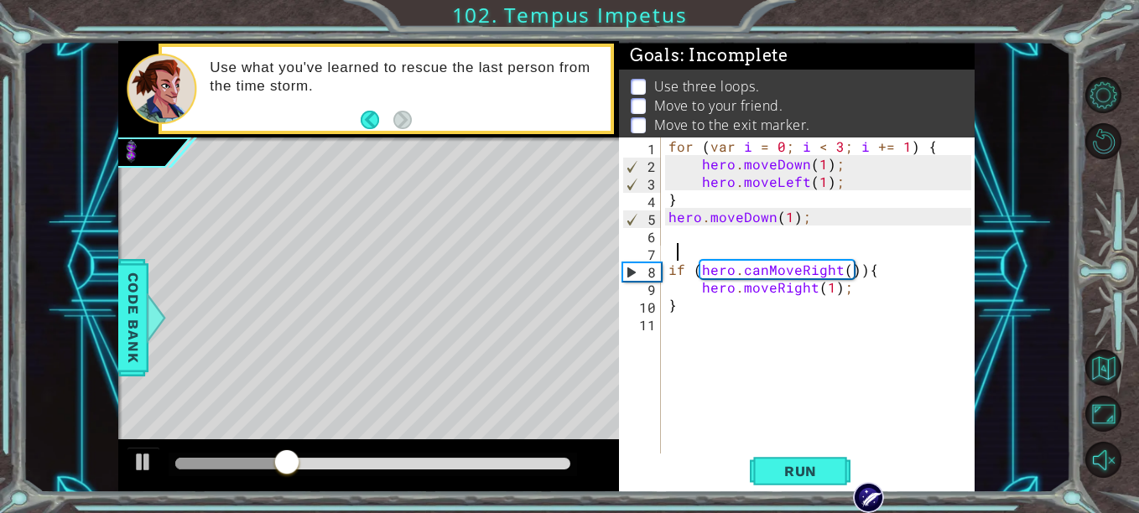
click at [815, 245] on div "for ( var i = 0 ; i < 3 ; i += 1 ) { hero . moveDown ( 1 ) ; hero . moveLeft ( …" at bounding box center [822, 314] width 314 height 352
paste textarea "}"
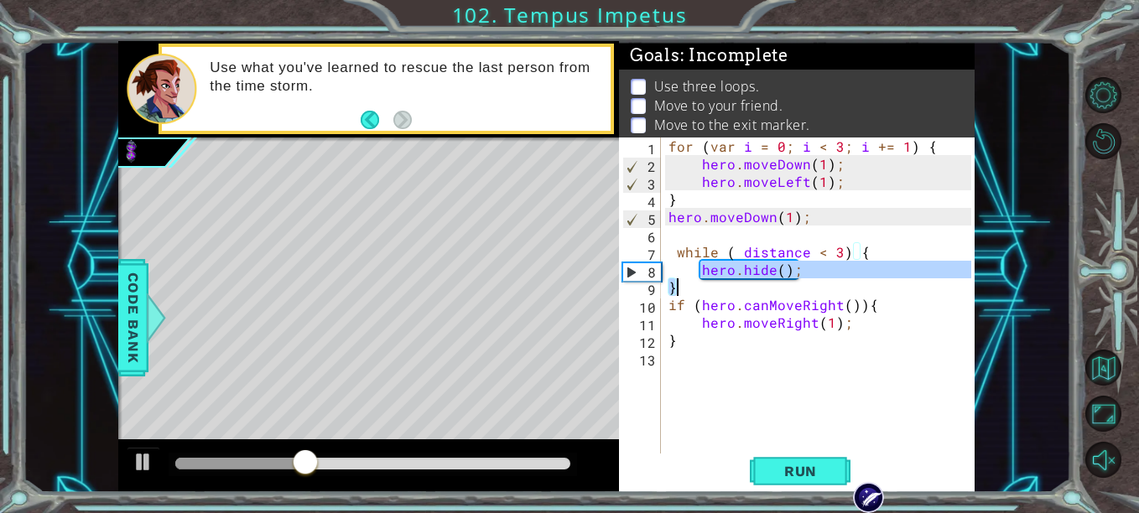
drag, startPoint x: 704, startPoint y: 268, endPoint x: 806, endPoint y: 278, distance: 102.0
click at [806, 278] on div "for ( var i = 0 ; i < 3 ; i += 1 ) { hero . moveDown ( 1 ) ; hero . moveLeft ( …" at bounding box center [822, 314] width 314 height 352
type textarea "hero.hide(); }"
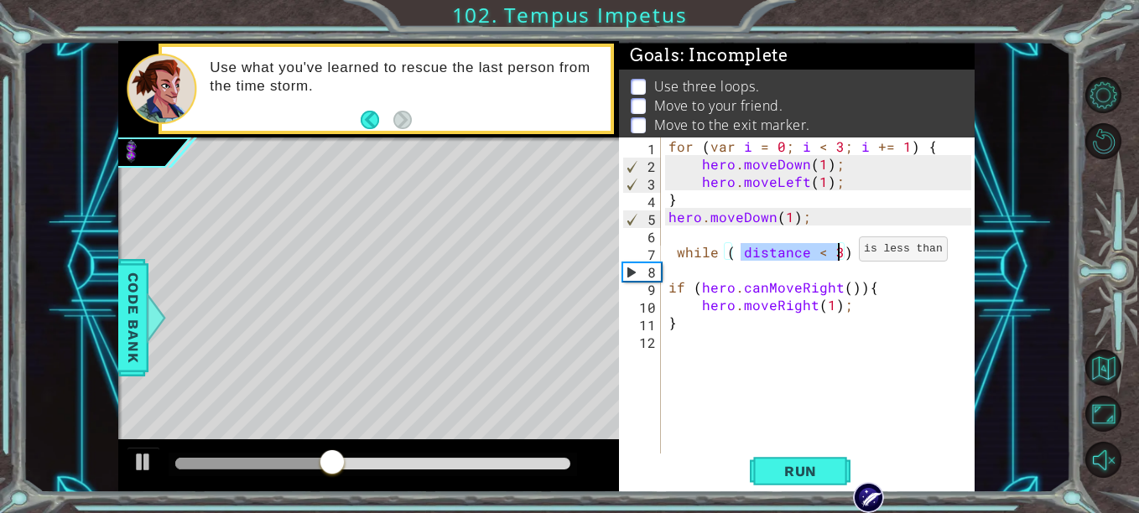
drag, startPoint x: 737, startPoint y: 253, endPoint x: 834, endPoint y: 250, distance: 97.3
click at [834, 250] on div "for ( var i = 0 ; i < 3 ; i += 1 ) { hero . moveDown ( 1 ) ; hero . moveLeft ( …" at bounding box center [822, 314] width 314 height 352
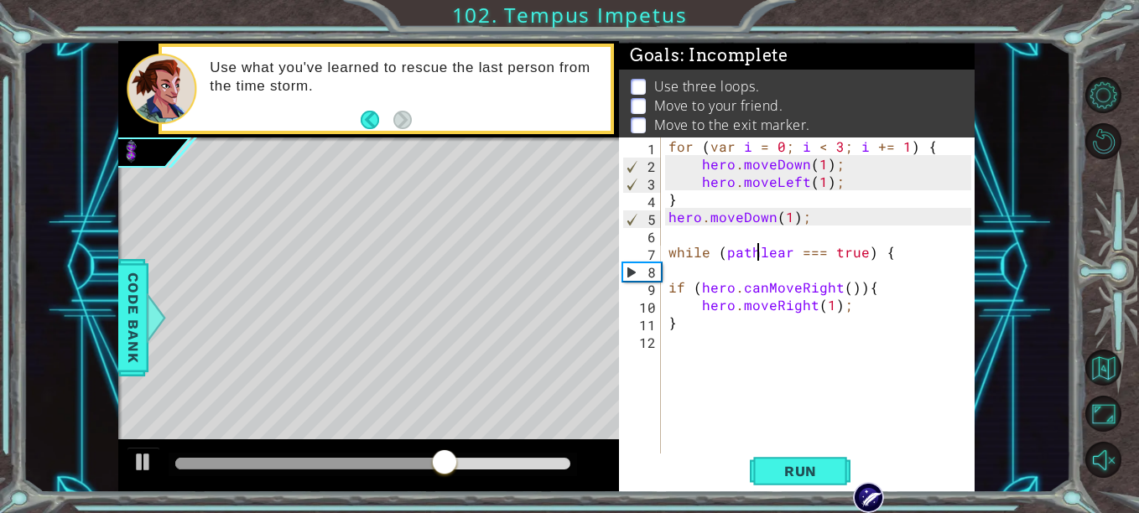
scroll to position [0, 7]
type textarea "while (pathClear===true) {"
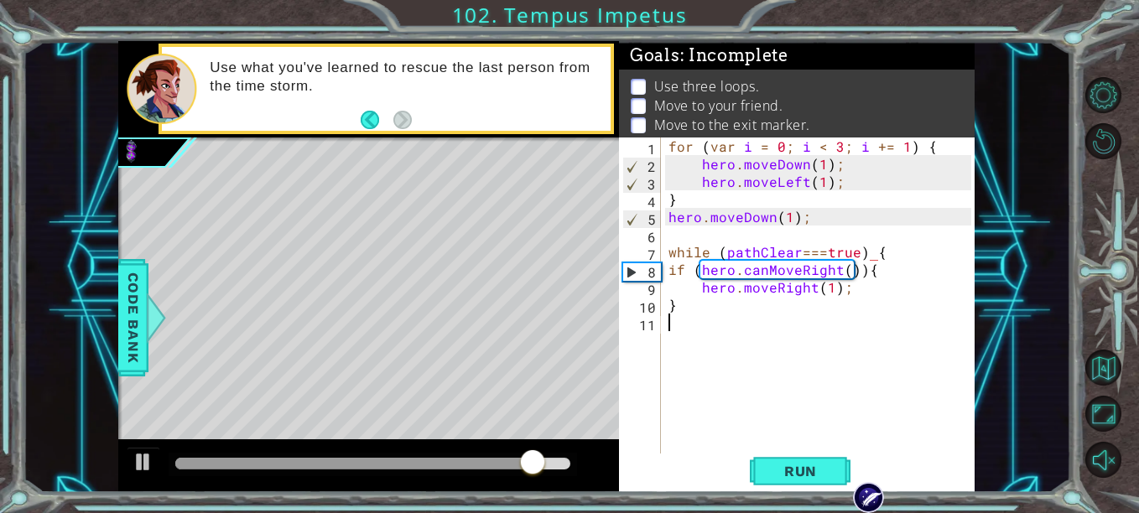
click at [880, 320] on div "for ( var i = 0 ; i < 3 ; i += 1 ) { hero . moveDown ( 1 ) ; hero . moveLeft ( …" at bounding box center [822, 314] width 314 height 352
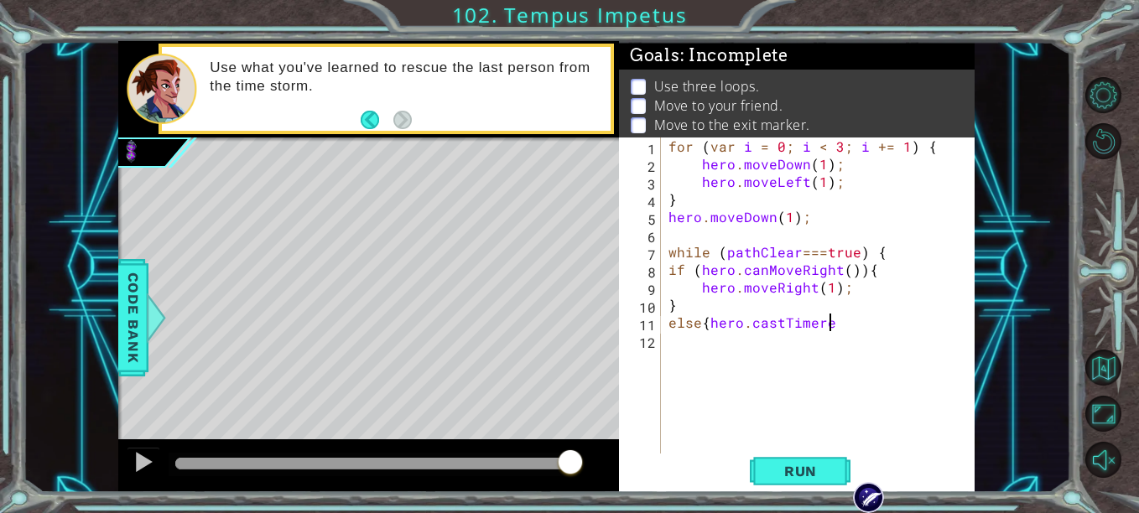
scroll to position [0, 8]
click at [124, 314] on span "Code Bank" at bounding box center [133, 318] width 27 height 102
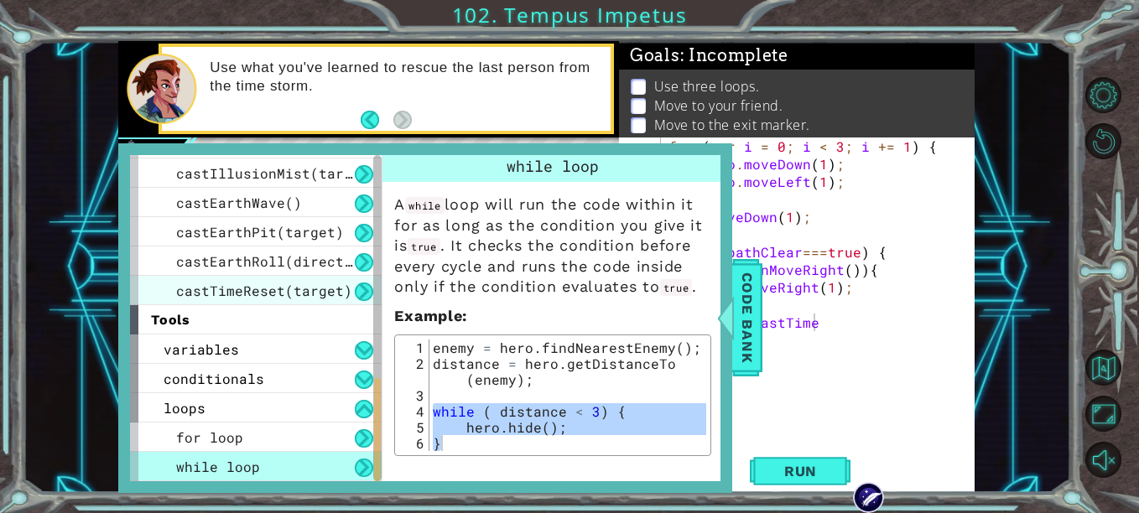
click at [306, 283] on span "castTimeReset(target)" at bounding box center [264, 291] width 176 height 18
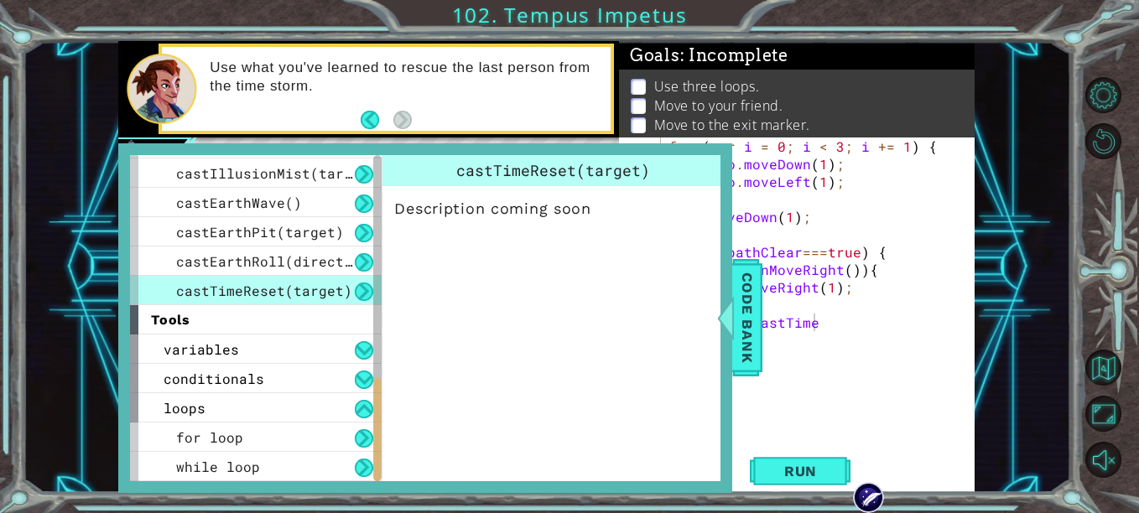
scroll to position [0, 0]
click at [737, 332] on span "Code Bank" at bounding box center [747, 318] width 27 height 102
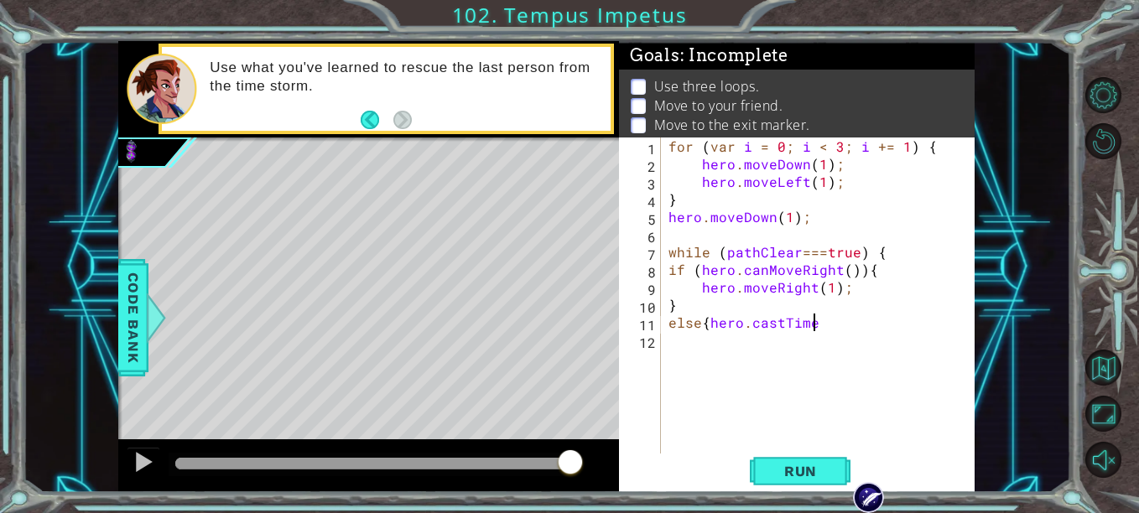
click at [814, 324] on div "for ( var i = 0 ; i < 3 ; i += 1 ) { hero . moveDown ( 1 ) ; hero . moveLeft ( …" at bounding box center [822, 314] width 314 height 352
type textarea "else{hero.castTimeReset()}"
click at [783, 347] on div "for ( var i = 0 ; i < 3 ; i += 1 ) { hero . moveDown ( 1 ) ; hero . moveLeft ( …" at bounding box center [822, 314] width 314 height 352
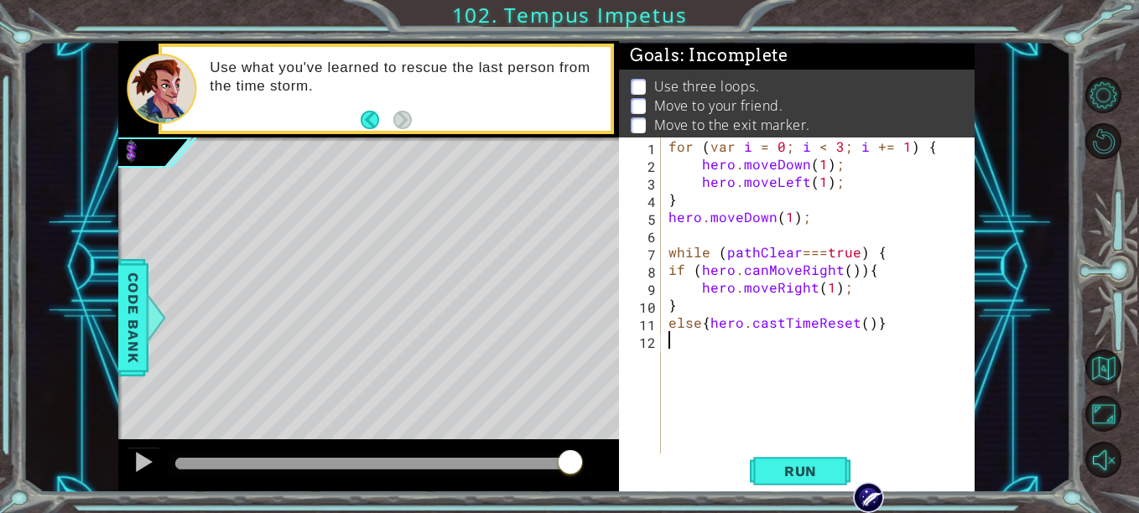
scroll to position [0, 0]
type textarea "}"
click at [798, 475] on span "Run" at bounding box center [800, 471] width 66 height 17
